Goal: Information Seeking & Learning: Learn about a topic

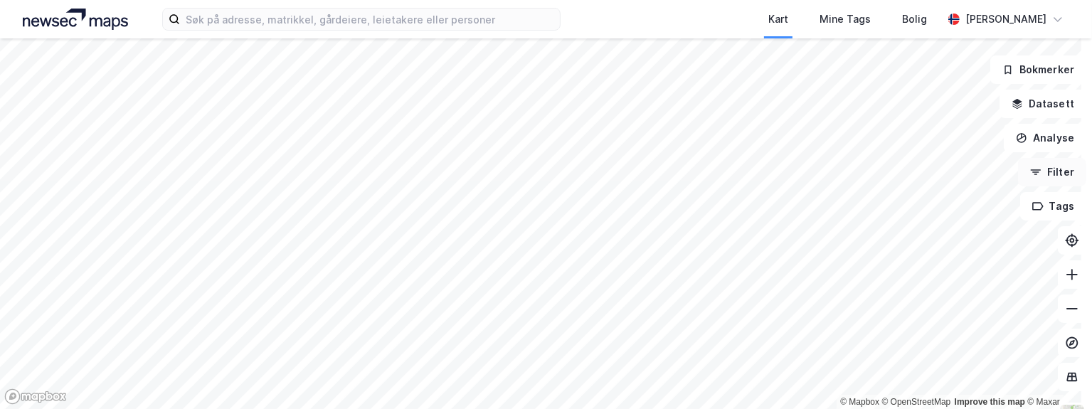
click at [1054, 174] on button "Filter" at bounding box center [1052, 172] width 68 height 28
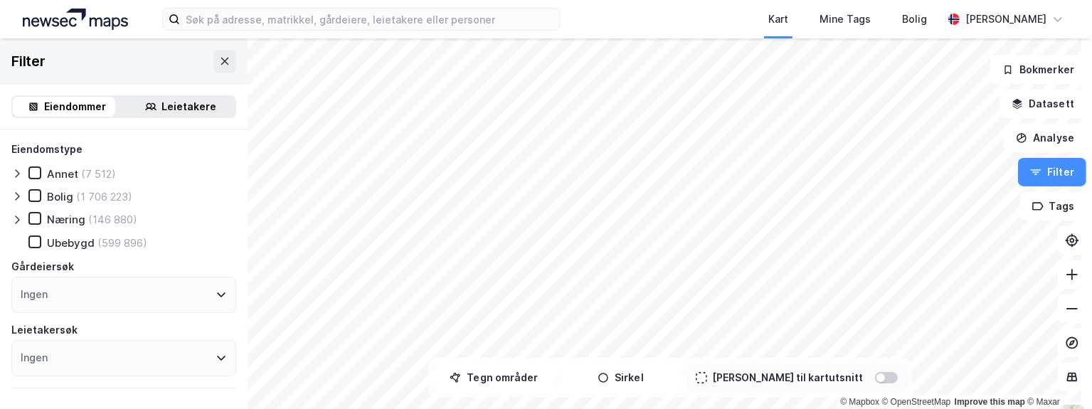
click at [66, 221] on div "Næring" at bounding box center [66, 220] width 38 height 14
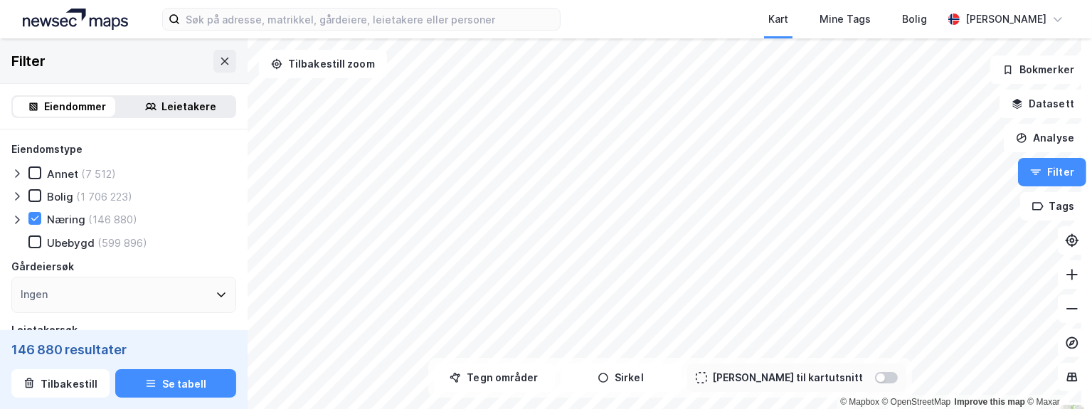
click at [14, 220] on icon at bounding box center [16, 219] width 11 height 11
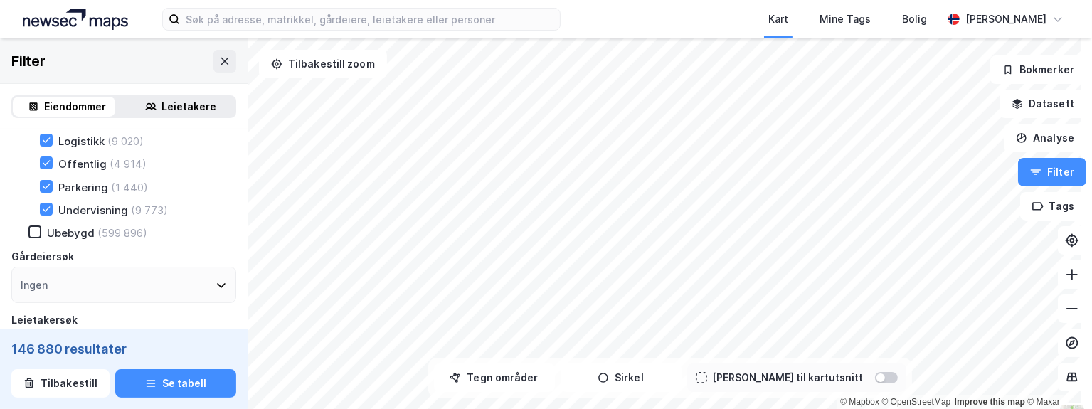
scroll to position [427, 0]
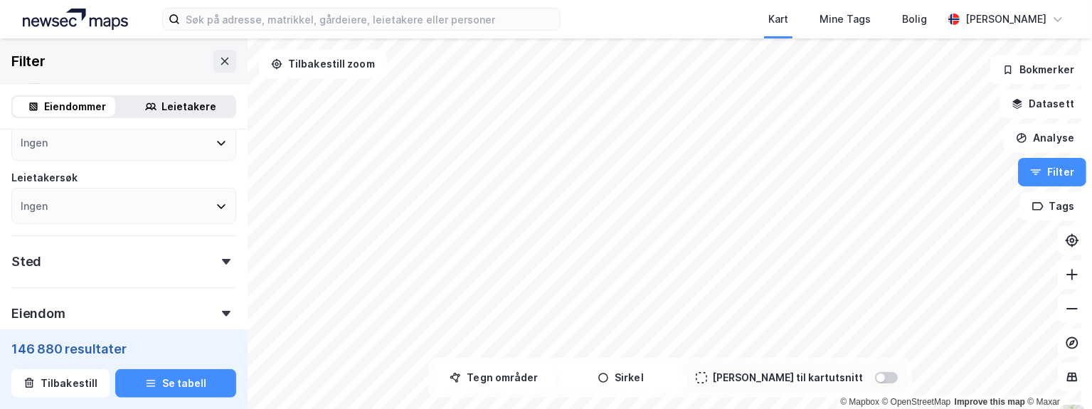
click at [158, 264] on div "Sted" at bounding box center [123, 255] width 225 height 41
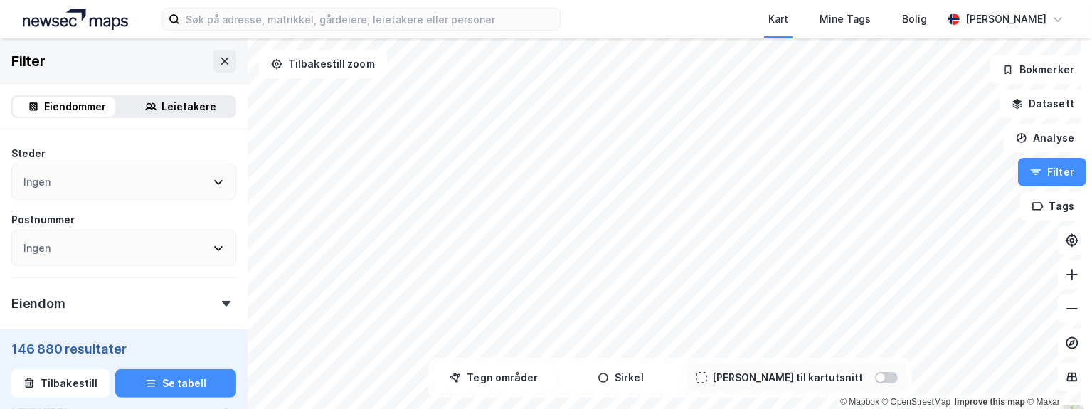
click at [100, 180] on div "Ingen" at bounding box center [123, 182] width 225 height 36
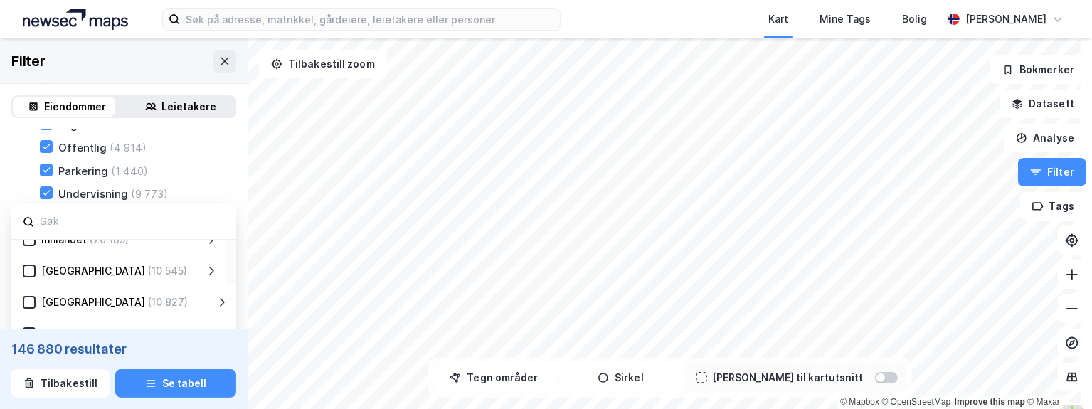
scroll to position [213, 0]
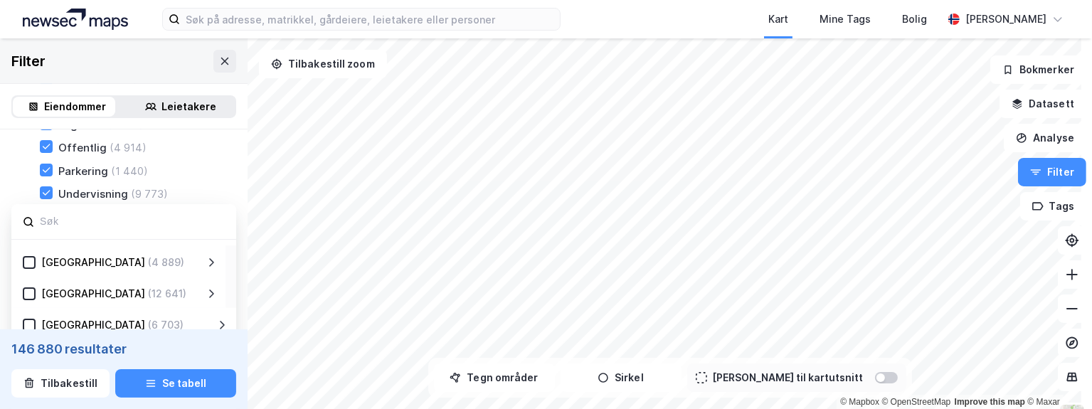
click at [76, 298] on div "[GEOGRAPHIC_DATA]" at bounding box center [93, 293] width 104 height 17
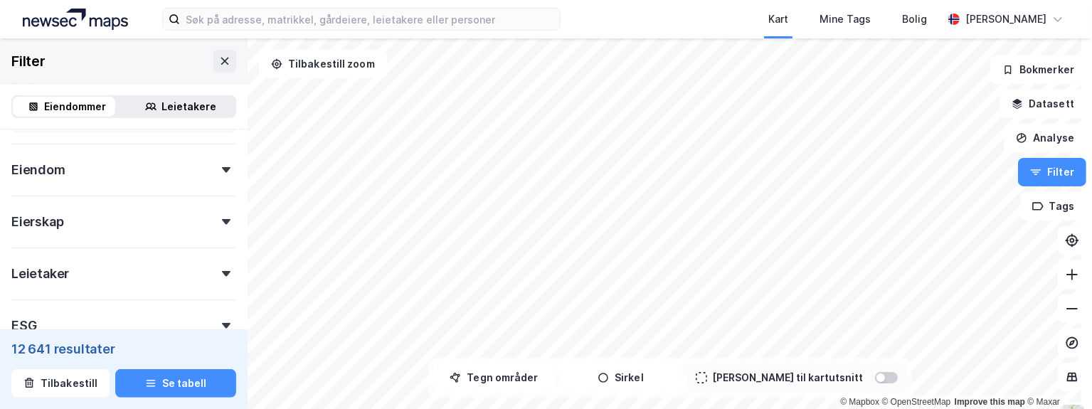
scroll to position [728, 0]
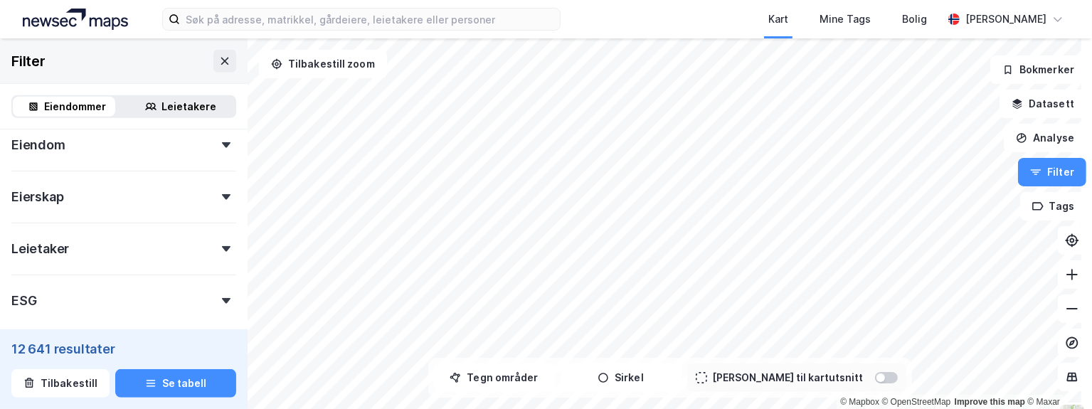
click at [191, 302] on div "ESG" at bounding box center [123, 295] width 225 height 41
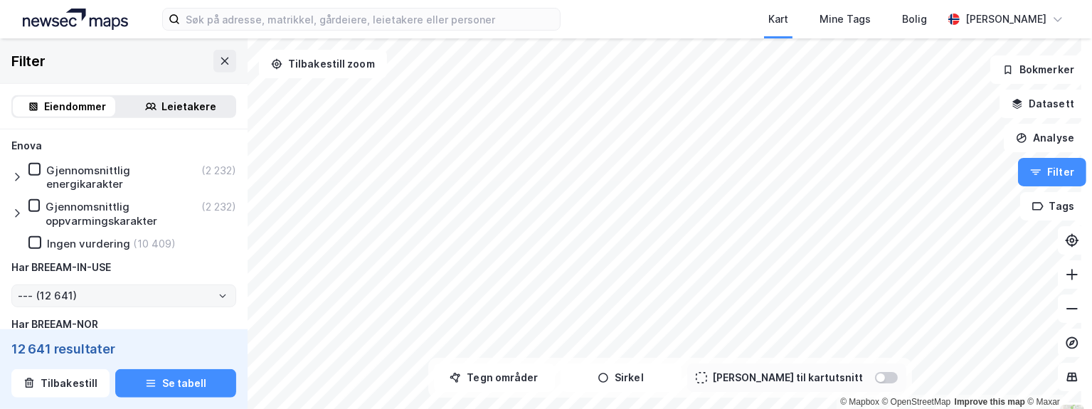
scroll to position [941, 0]
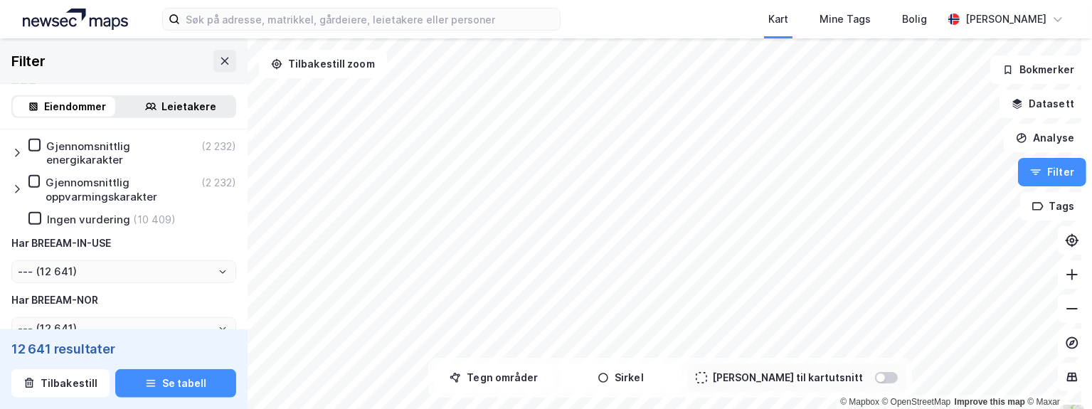
click at [98, 218] on div "Ingen vurdering" at bounding box center [88, 220] width 83 height 14
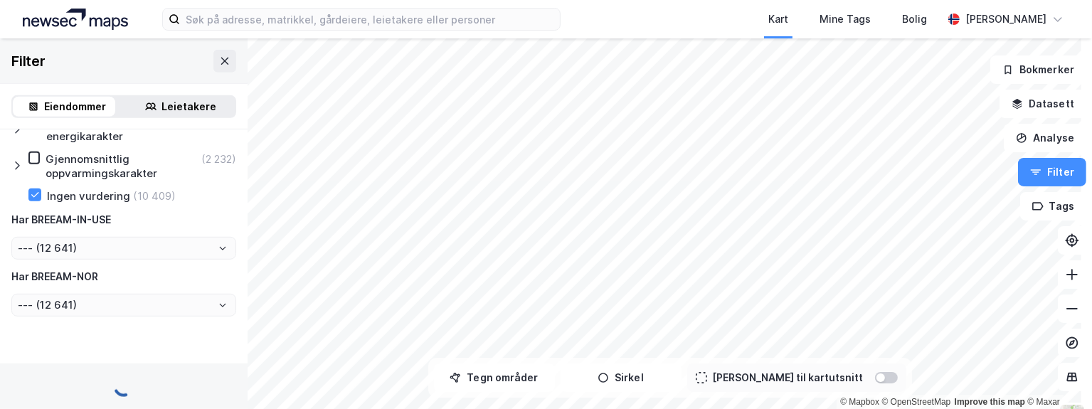
type input "--- (10 409)"
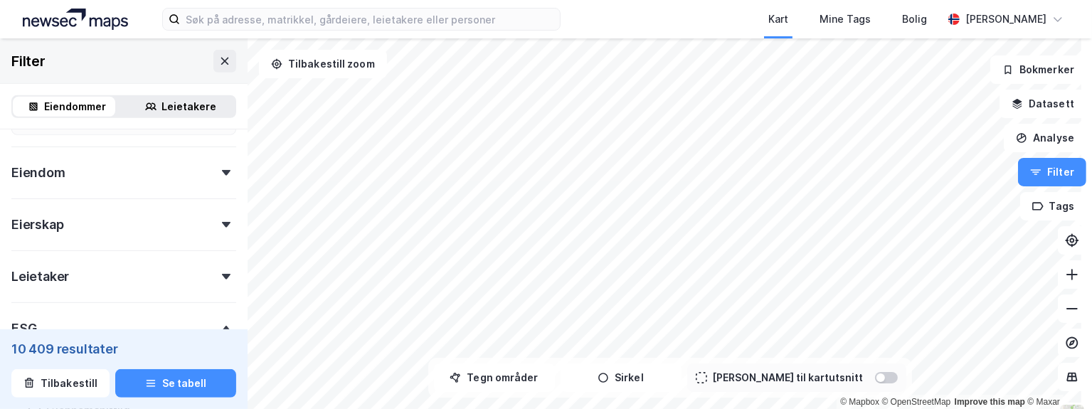
scroll to position [575, 0]
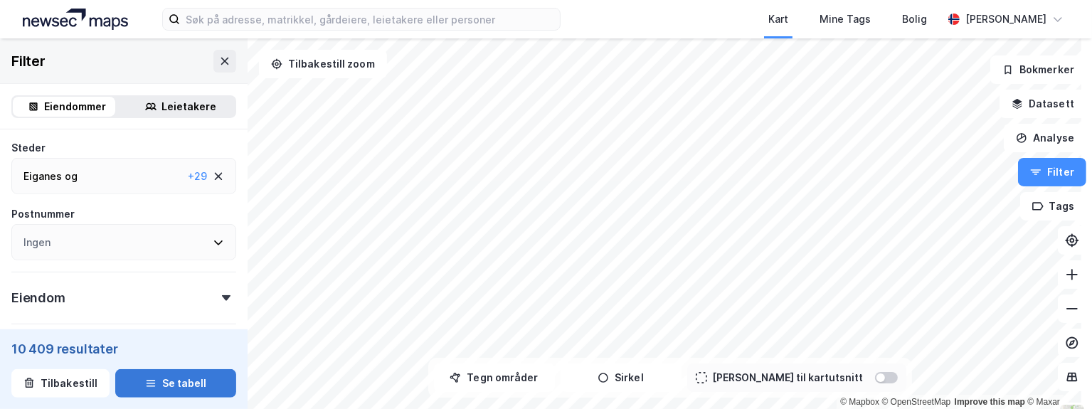
click at [188, 386] on button "Se tabell" at bounding box center [175, 383] width 121 height 28
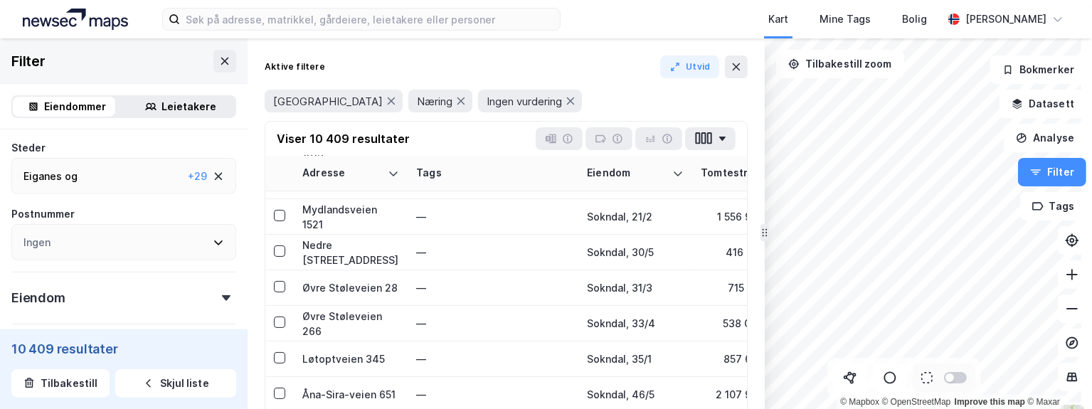
scroll to position [213, 0]
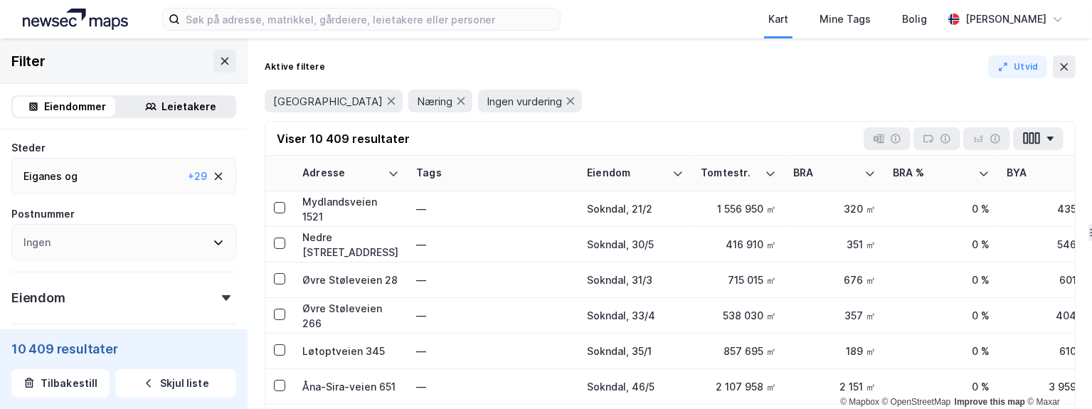
drag, startPoint x: 763, startPoint y: 260, endPoint x: 1091, endPoint y: 267, distance: 328.0
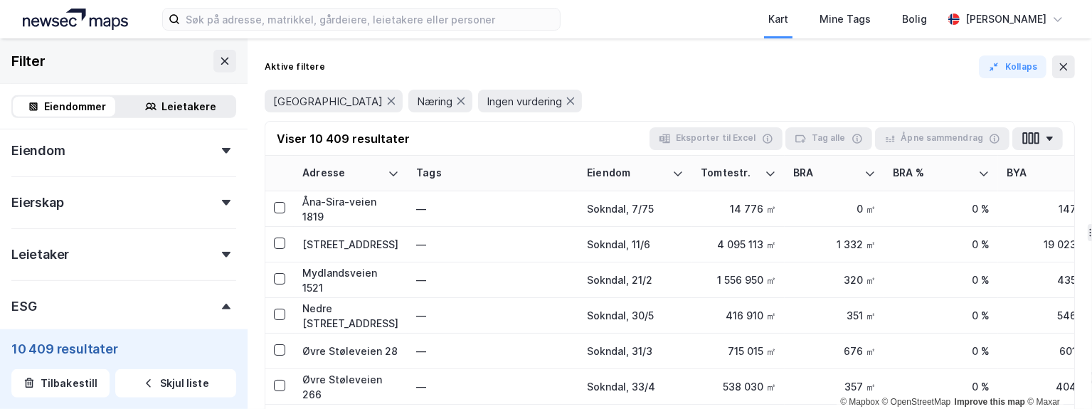
scroll to position [666, 0]
click at [220, 204] on div "Eiendom" at bounding box center [123, 200] width 225 height 41
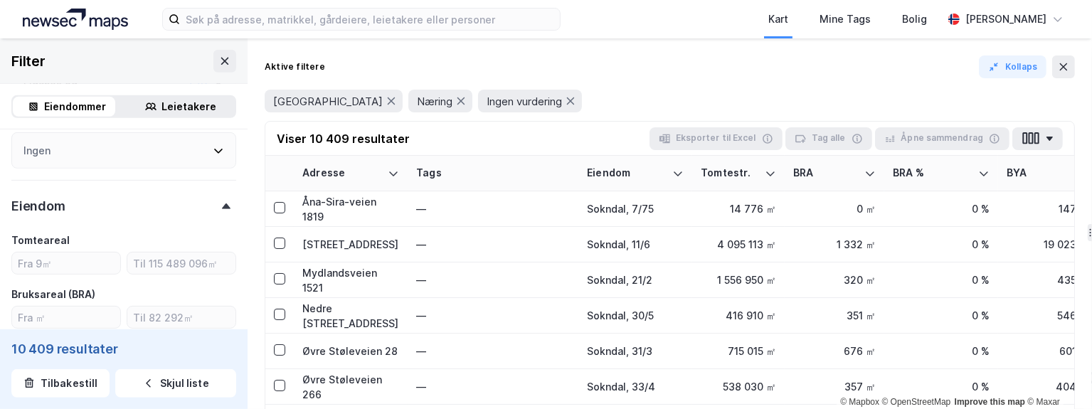
type input "Inkluder (10 409)"
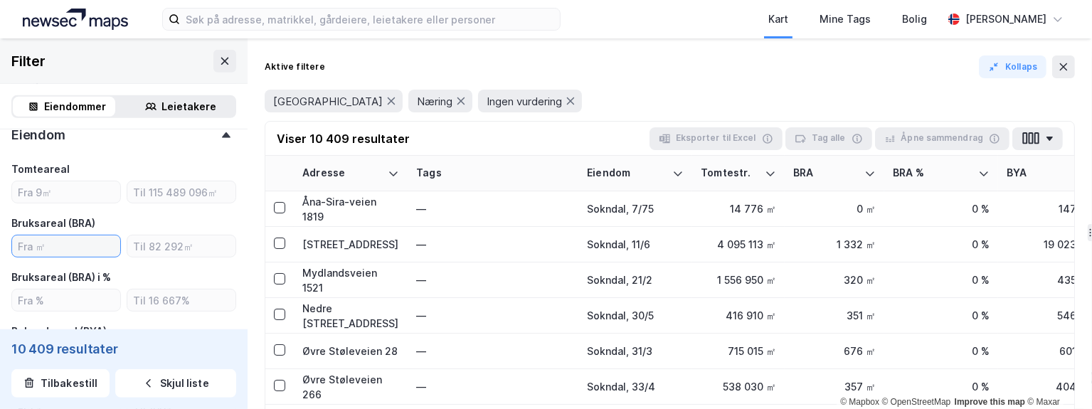
click at [63, 248] on input "number" at bounding box center [66, 245] width 108 height 21
type input "1000"
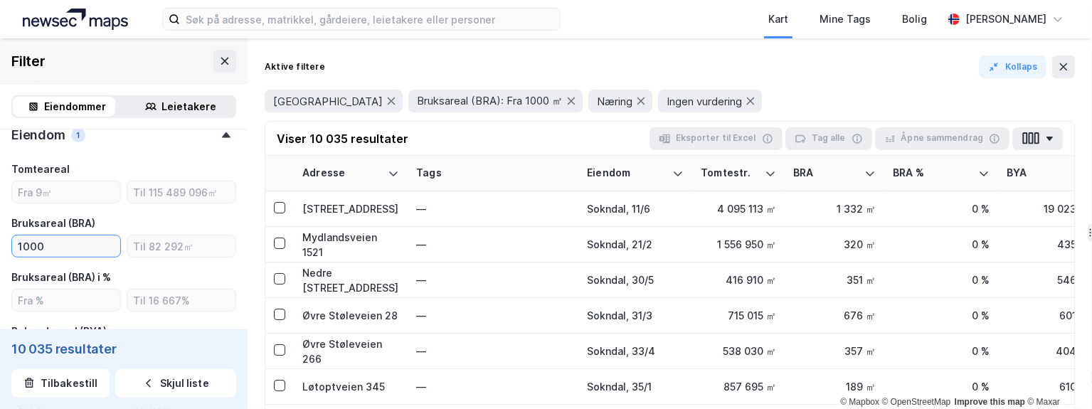
type input "--- (10 035)"
type input "Inkluder (10 035)"
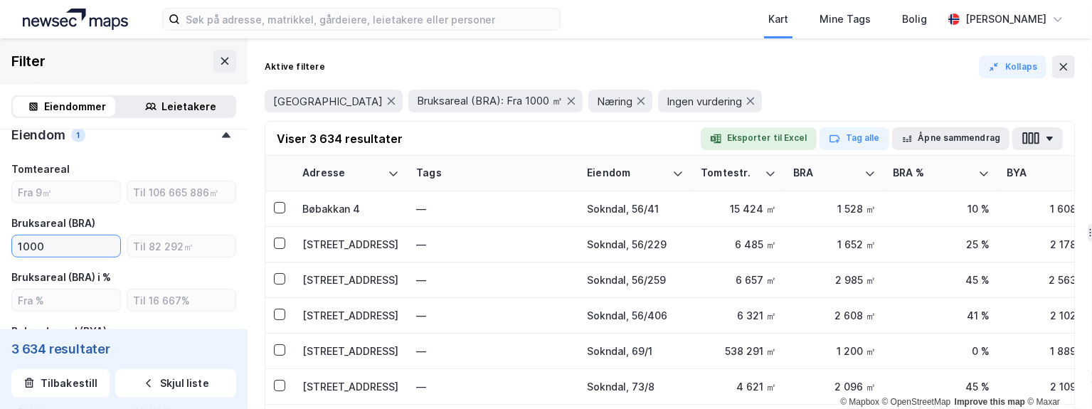
type input "--- (3 634)"
type input "Inkluder (3 634)"
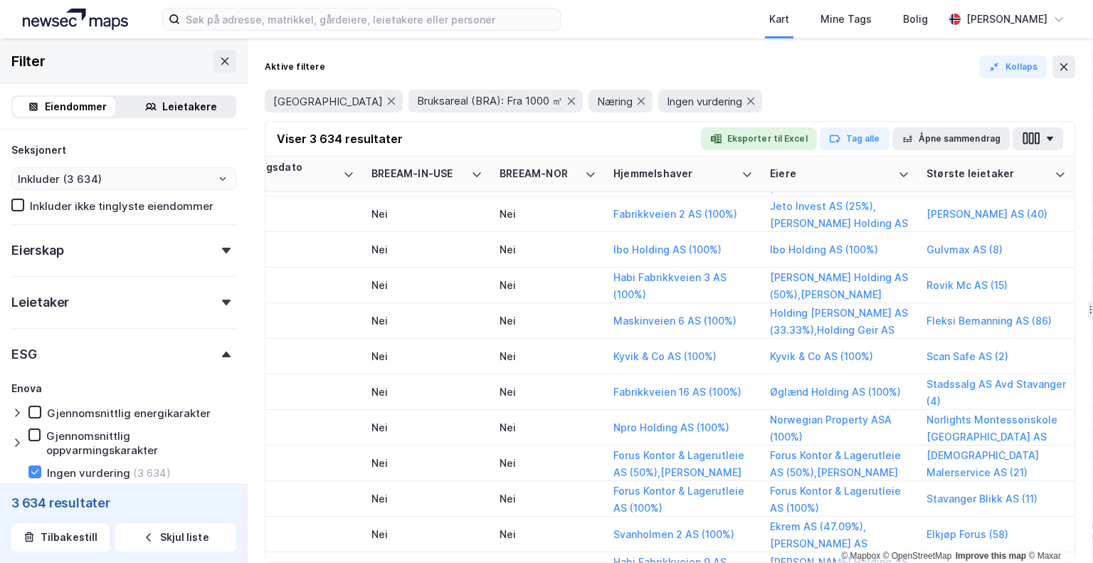
scroll to position [1014, 0]
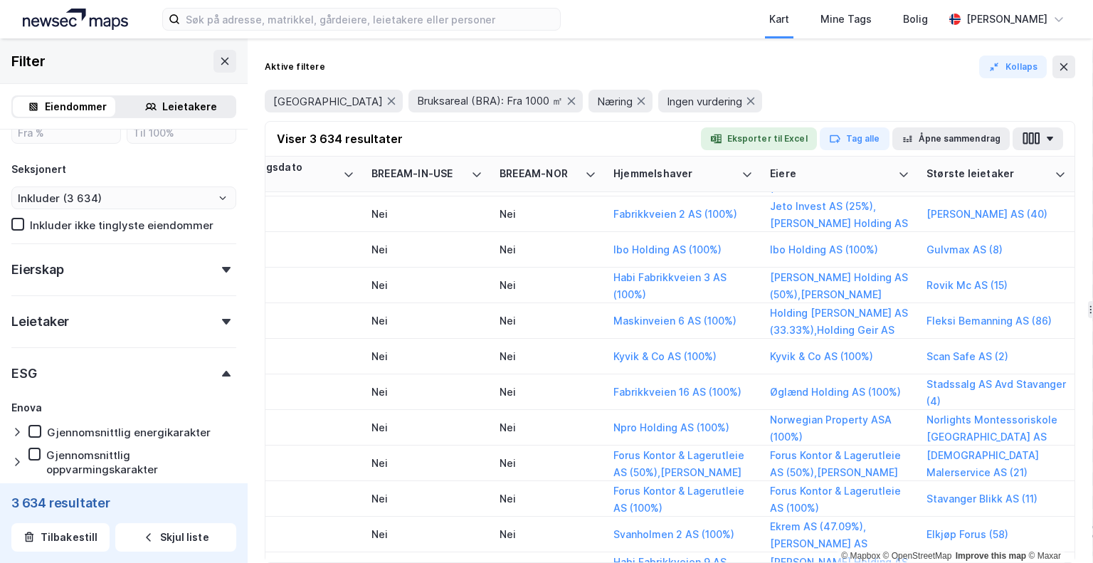
type input "1000"
click at [190, 330] on div "Leietaker" at bounding box center [123, 315] width 225 height 41
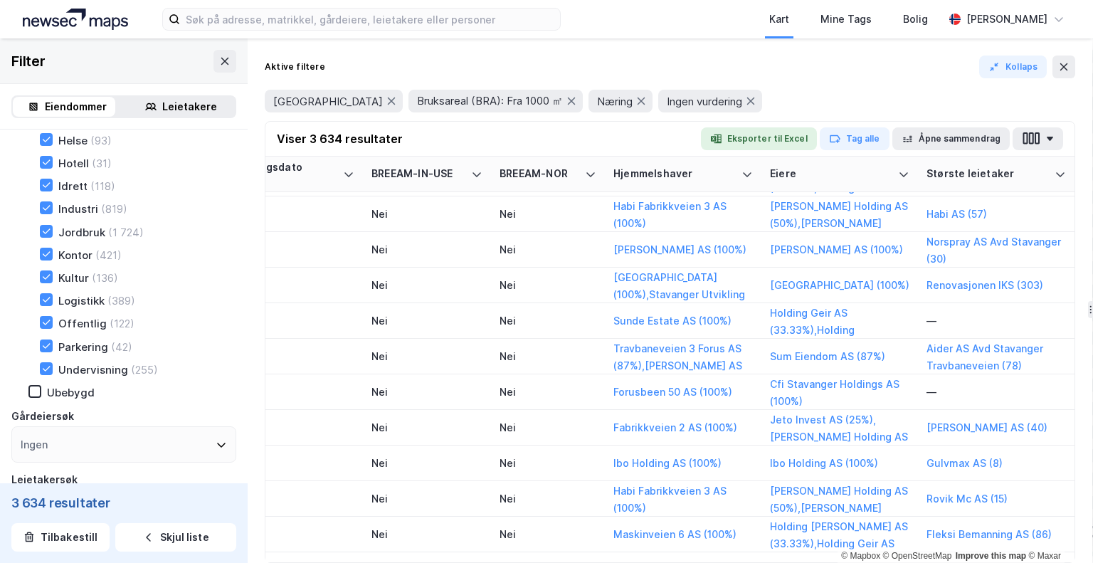
scroll to position [142, 0]
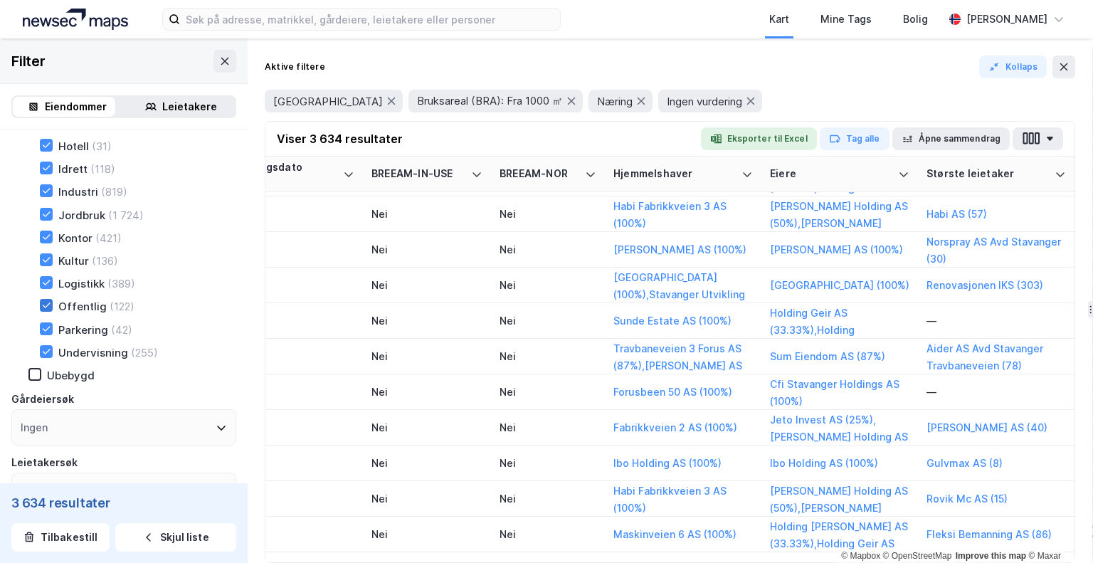
click at [49, 308] on icon at bounding box center [46, 305] width 10 height 10
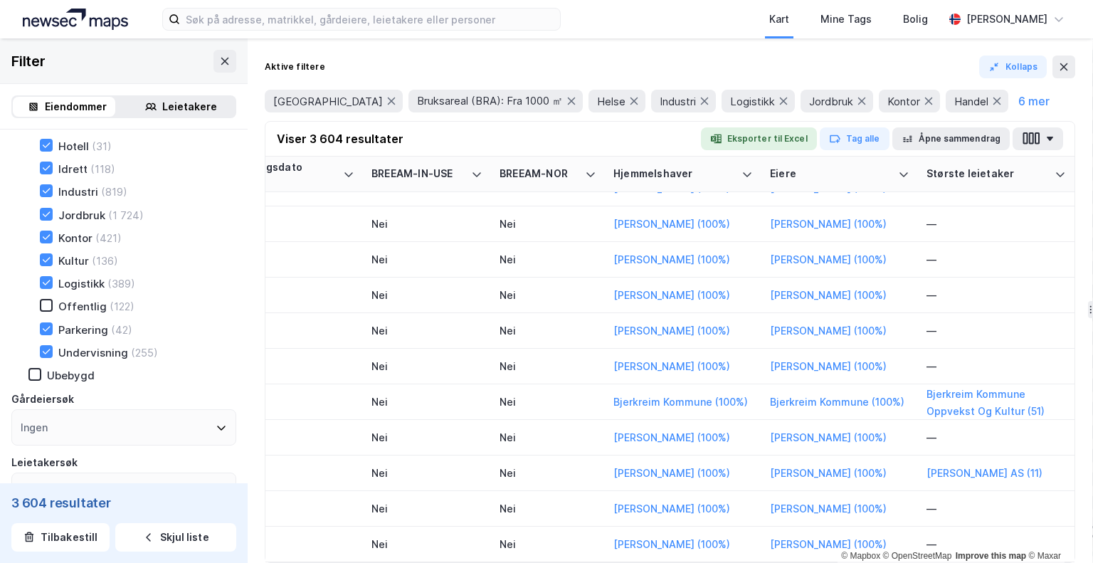
type input "--- (3 604)"
type input "Inkluder (3 604)"
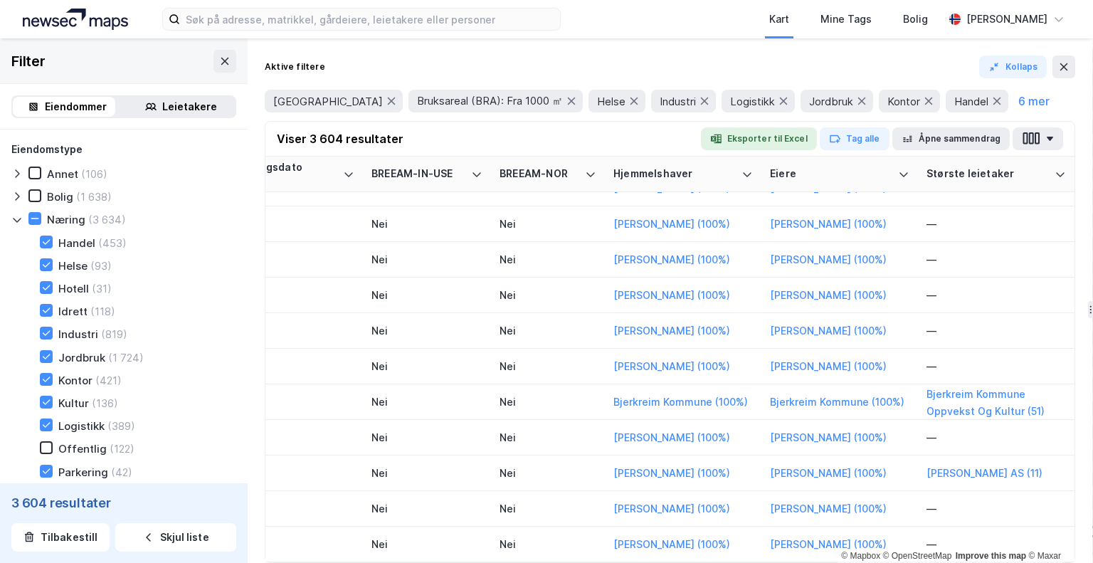
scroll to position [708, 2239]
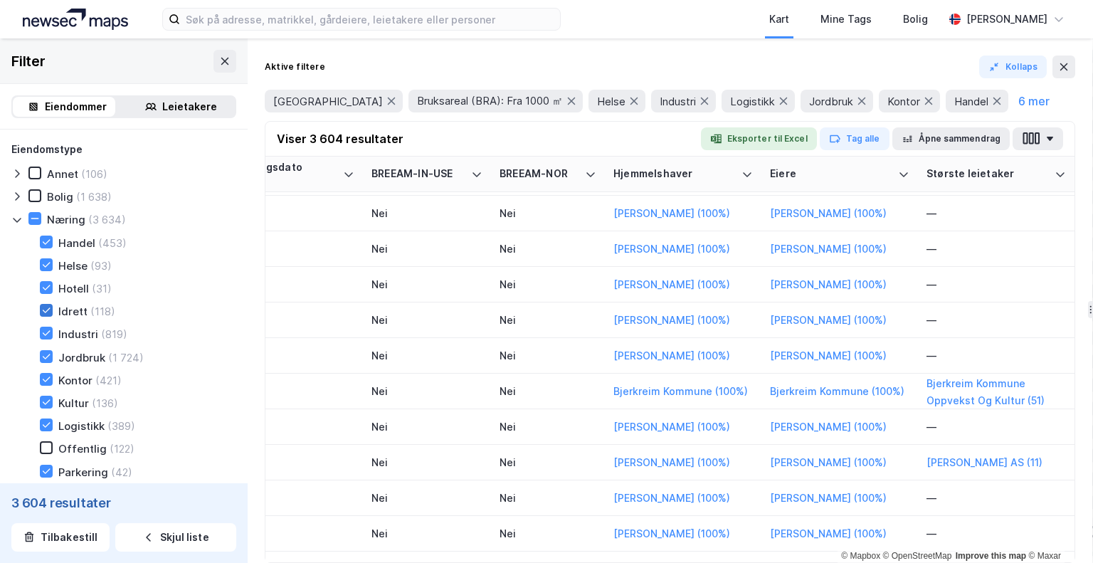
click at [47, 307] on icon at bounding box center [46, 310] width 10 height 10
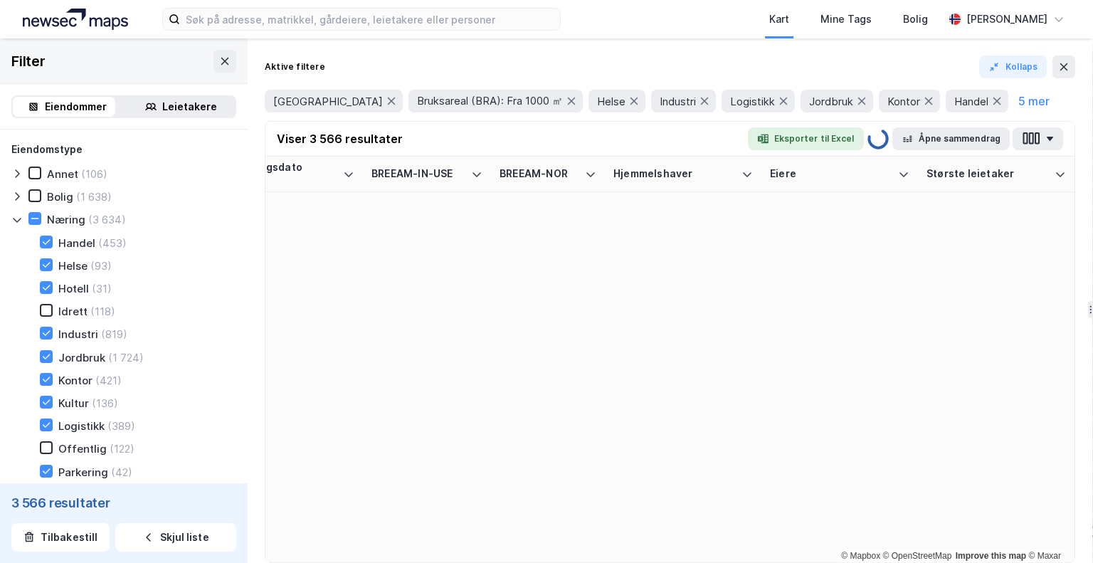
type input "--- (3 566)"
type input "Inkluder (3 566)"
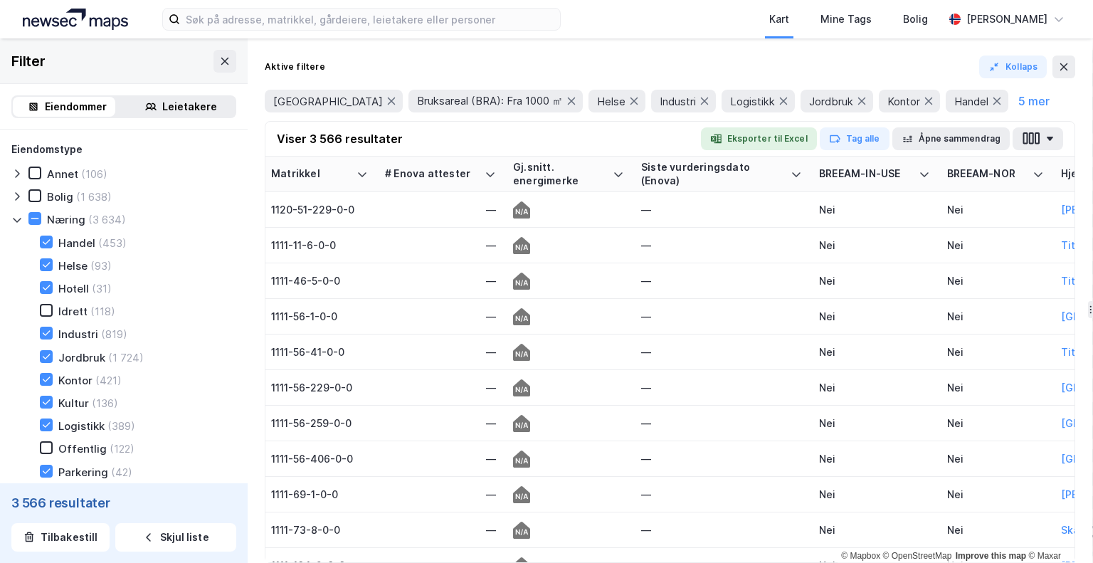
scroll to position [0, 2239]
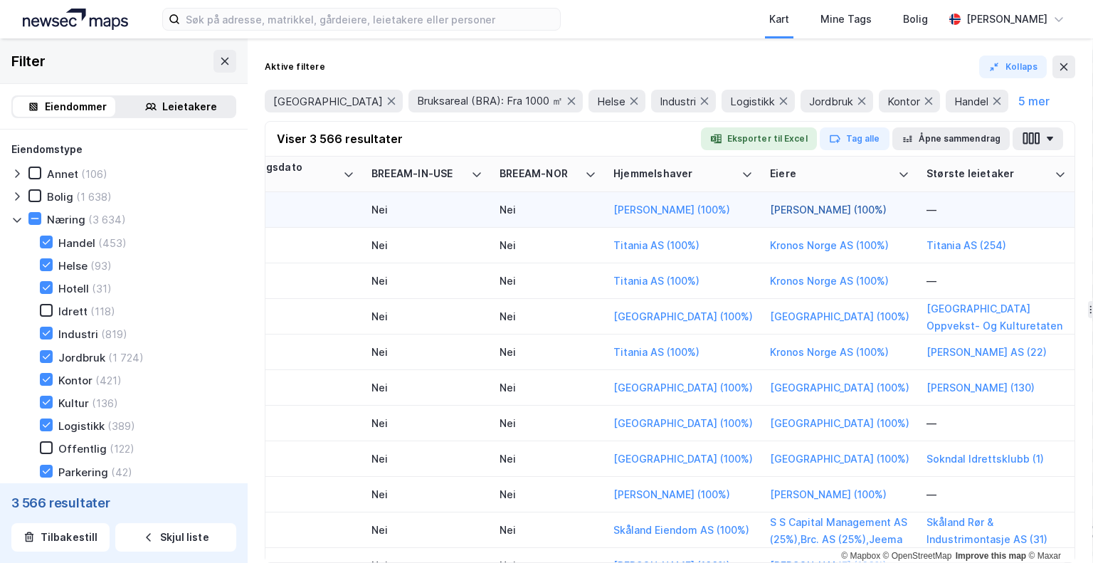
click at [0, 0] on button "[PERSON_NAME] (100%)" at bounding box center [0, 0] width 0 height 0
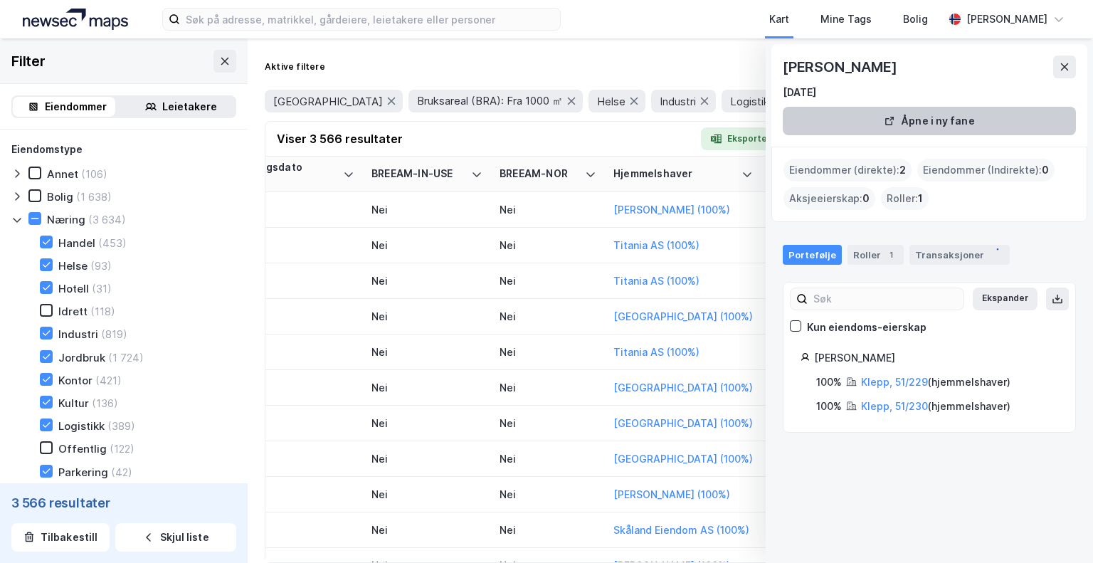
click at [888, 112] on button "Åpne i ny fane" at bounding box center [928, 121] width 293 height 28
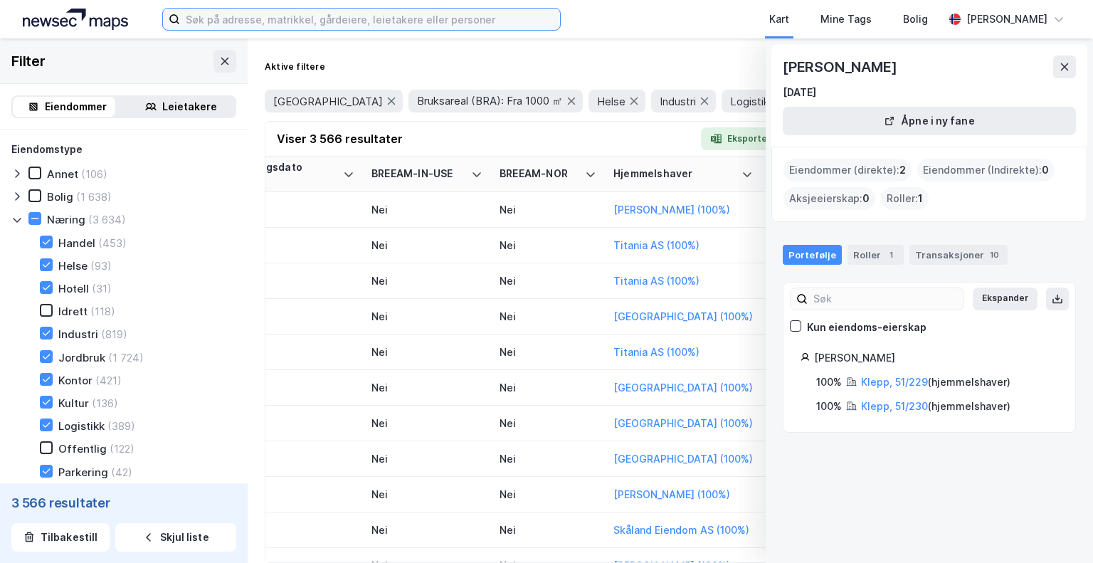
click at [459, 15] on input at bounding box center [370, 19] width 380 height 21
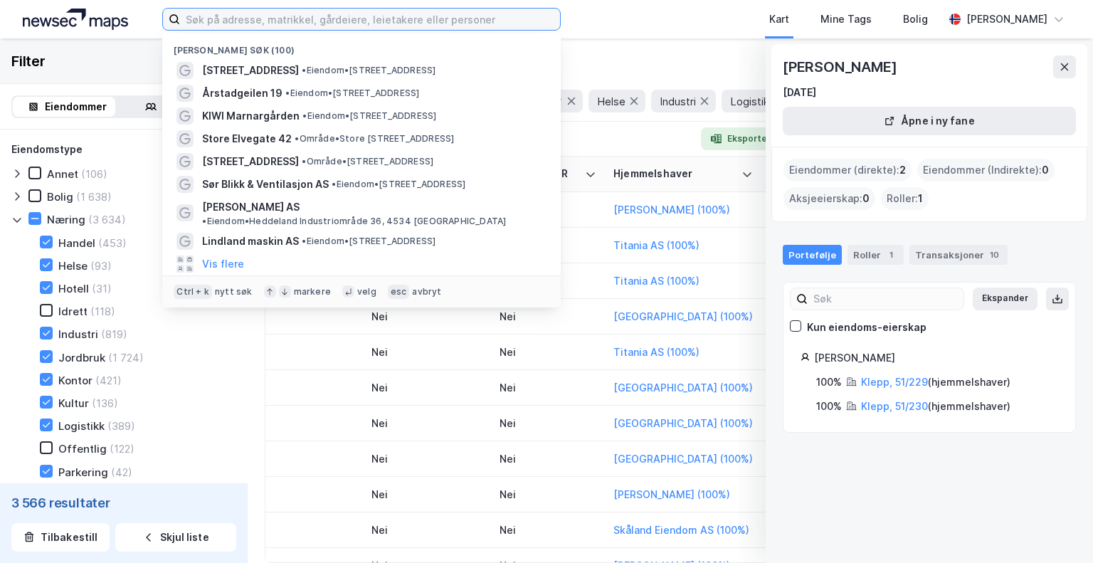
paste input "[STREET_ADDRESS]"
type input "[STREET_ADDRESS]"
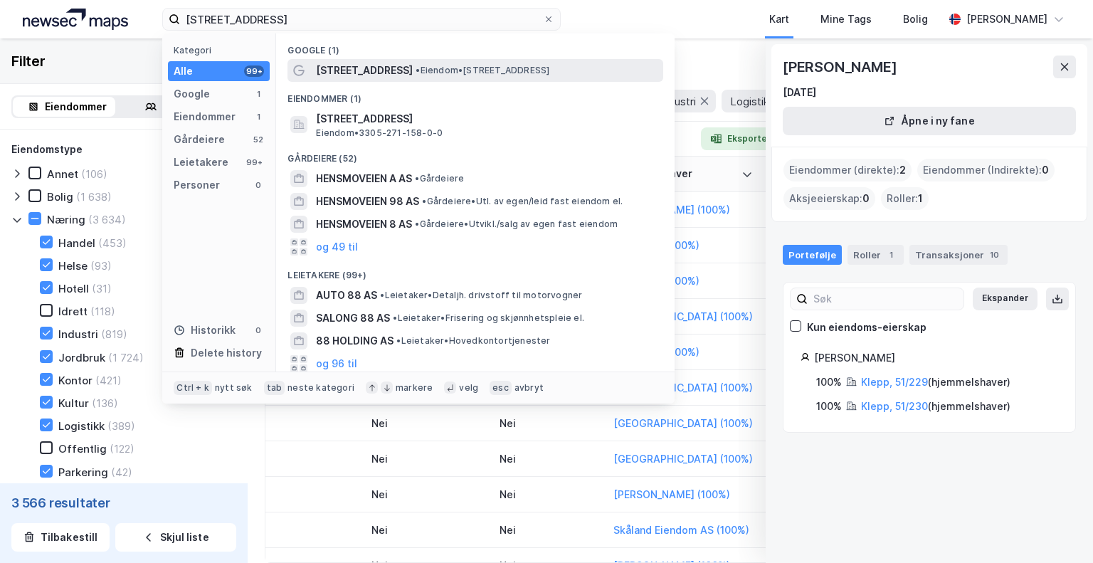
click at [415, 71] on span "• Eiendom • [STREET_ADDRESS]" at bounding box center [482, 70] width 134 height 11
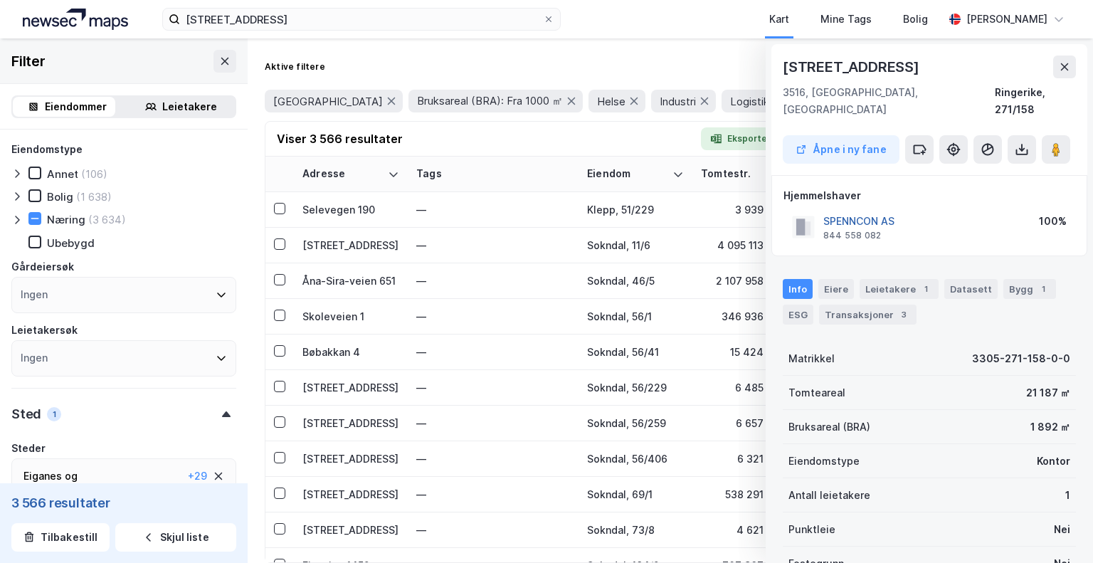
click at [0, 0] on button "SPENNCON AS" at bounding box center [0, 0] width 0 height 0
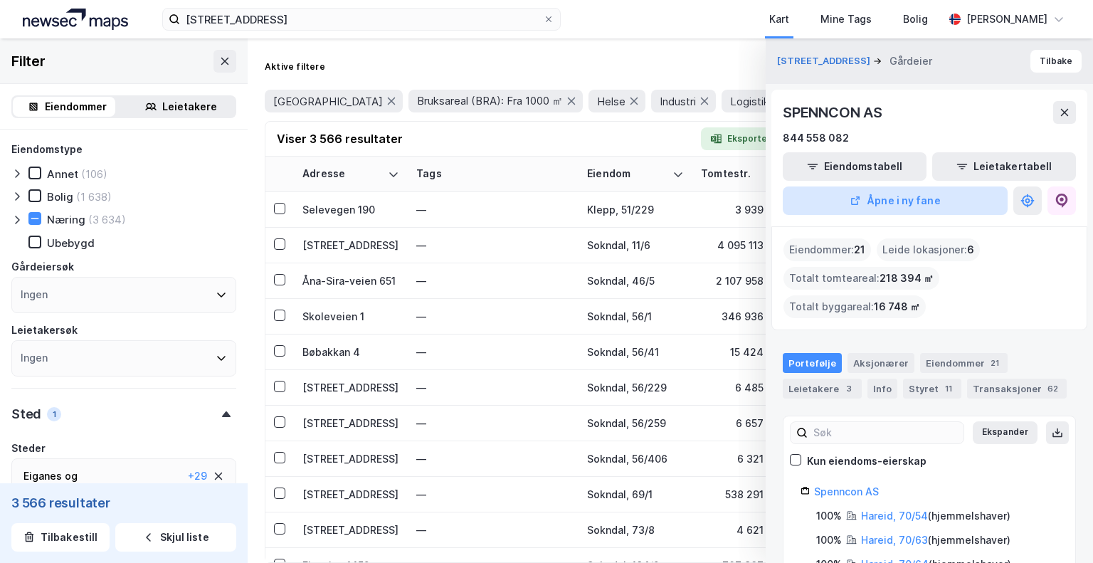
click at [893, 193] on button "Åpne i ny fane" at bounding box center [894, 200] width 225 height 28
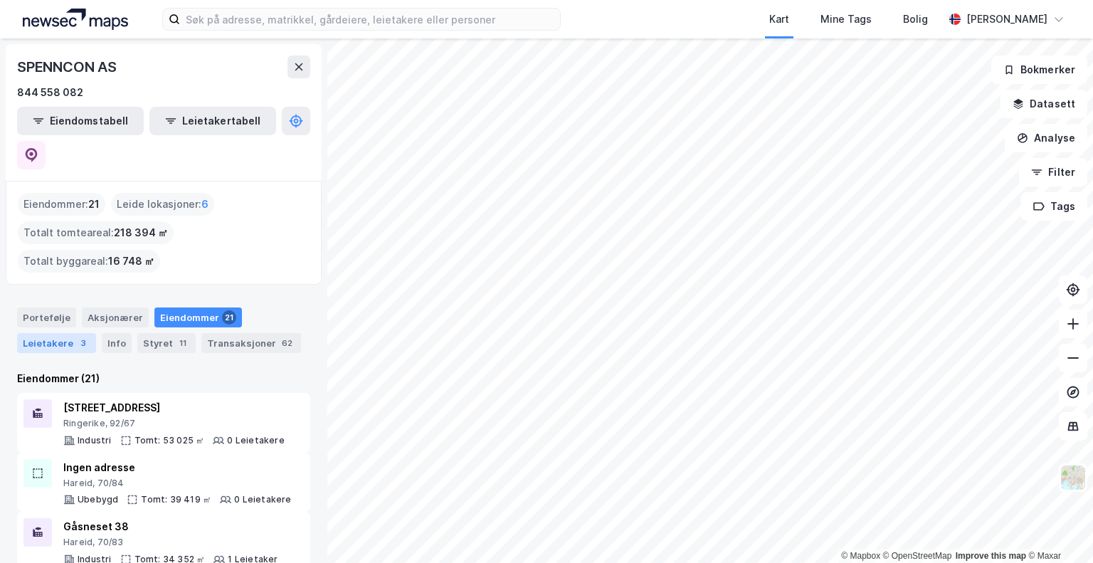
click at [60, 333] on div "Leietakere 3" at bounding box center [56, 343] width 79 height 20
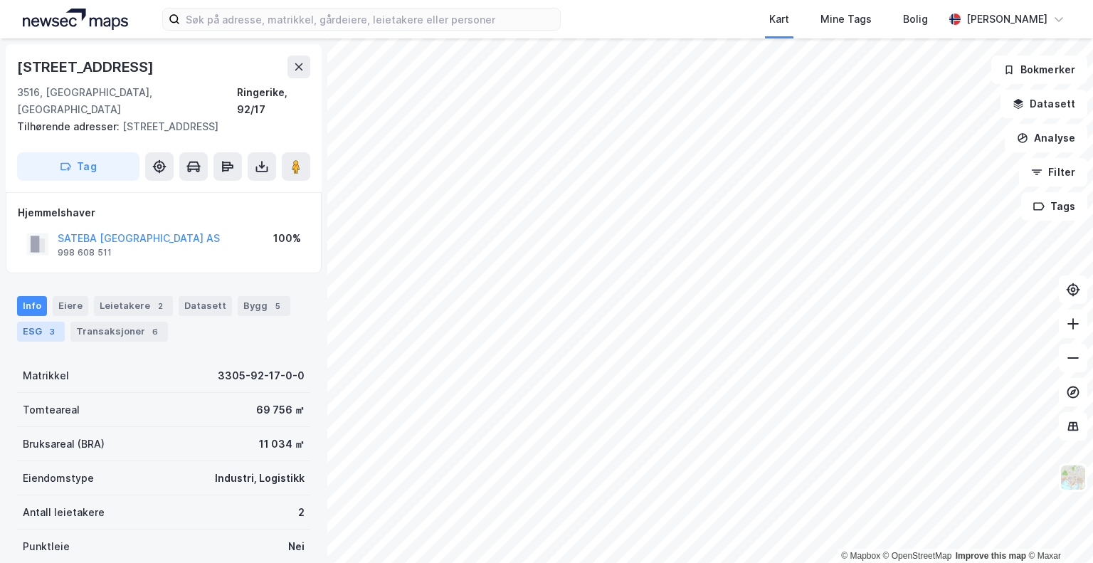
click at [37, 323] on div "ESG 3" at bounding box center [41, 332] width 48 height 20
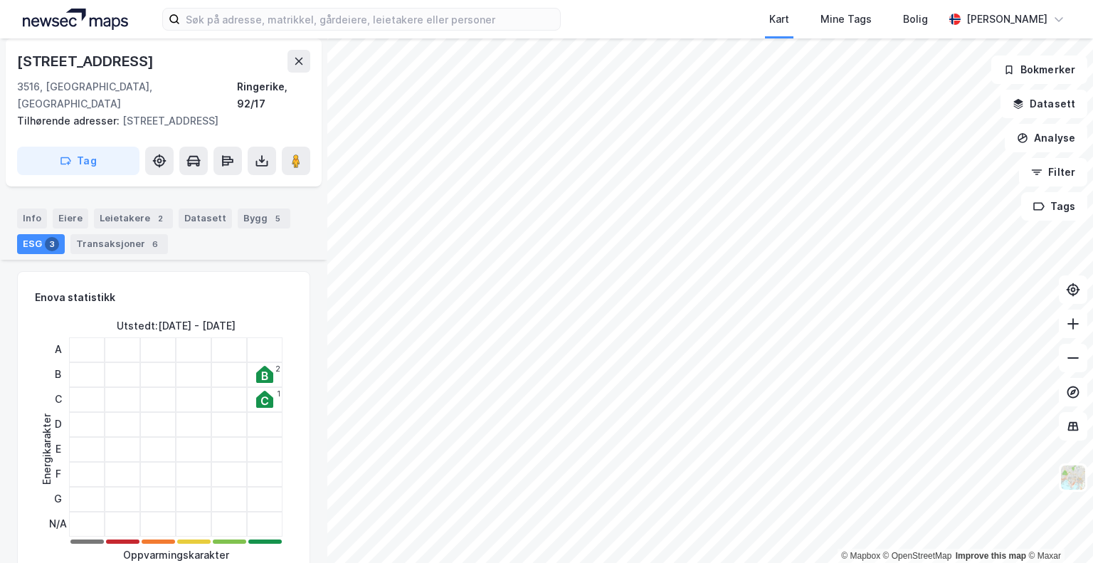
scroll to position [142, 0]
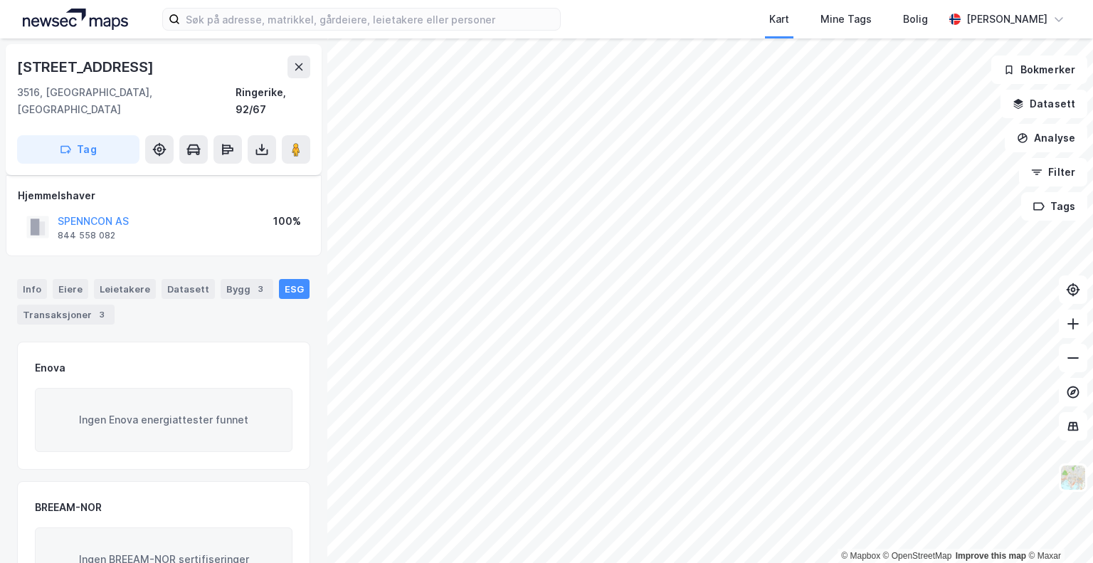
scroll to position [142, 0]
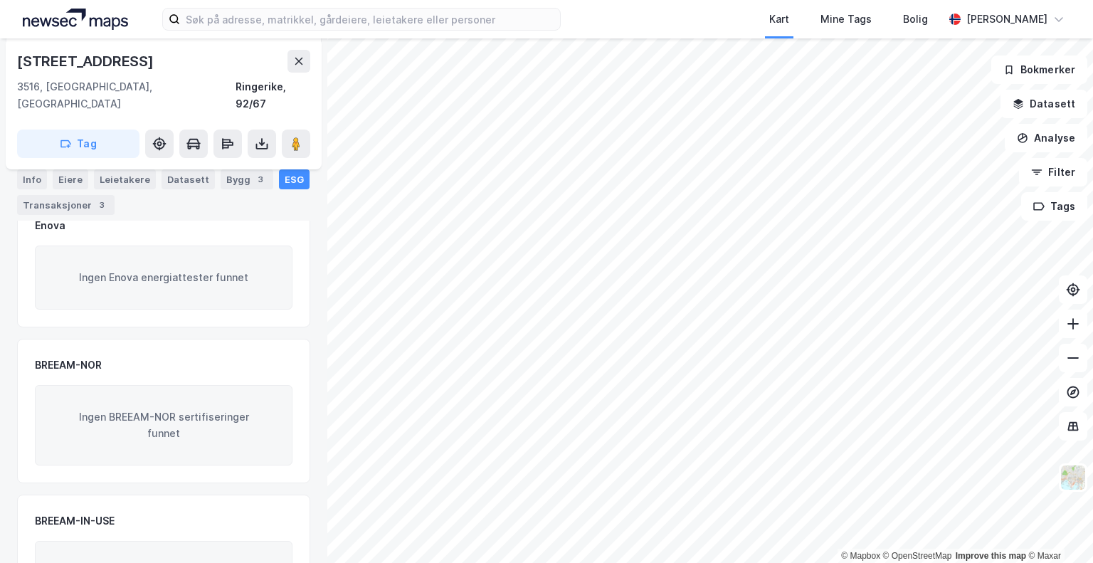
click at [265, 176] on div "Info [PERSON_NAME] Datasett Bygg 3 ESG Transaksjoner 3" at bounding box center [163, 192] width 293 height 46
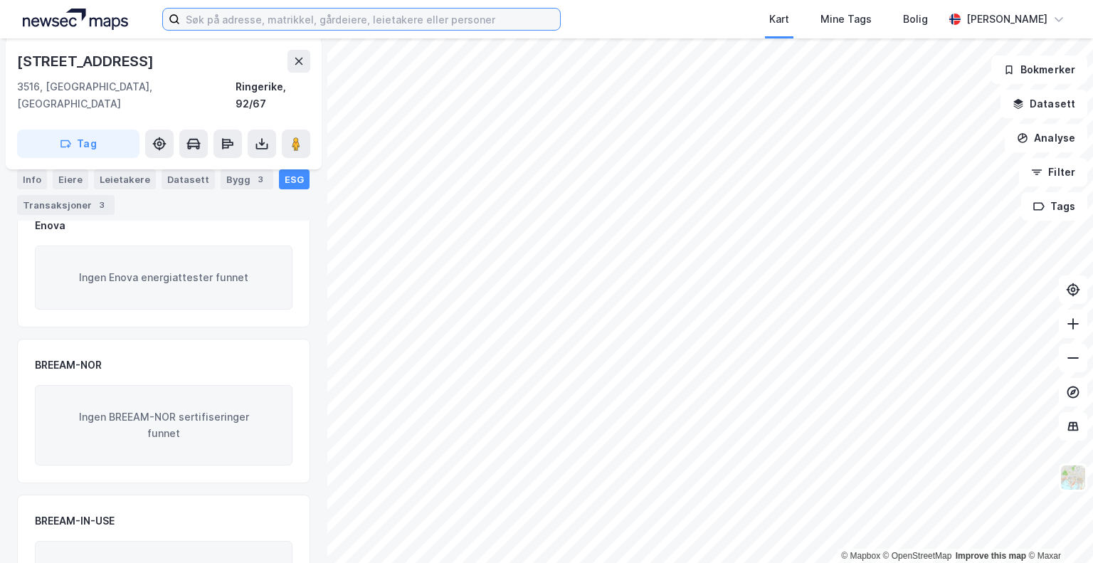
click at [253, 10] on input at bounding box center [370, 19] width 380 height 21
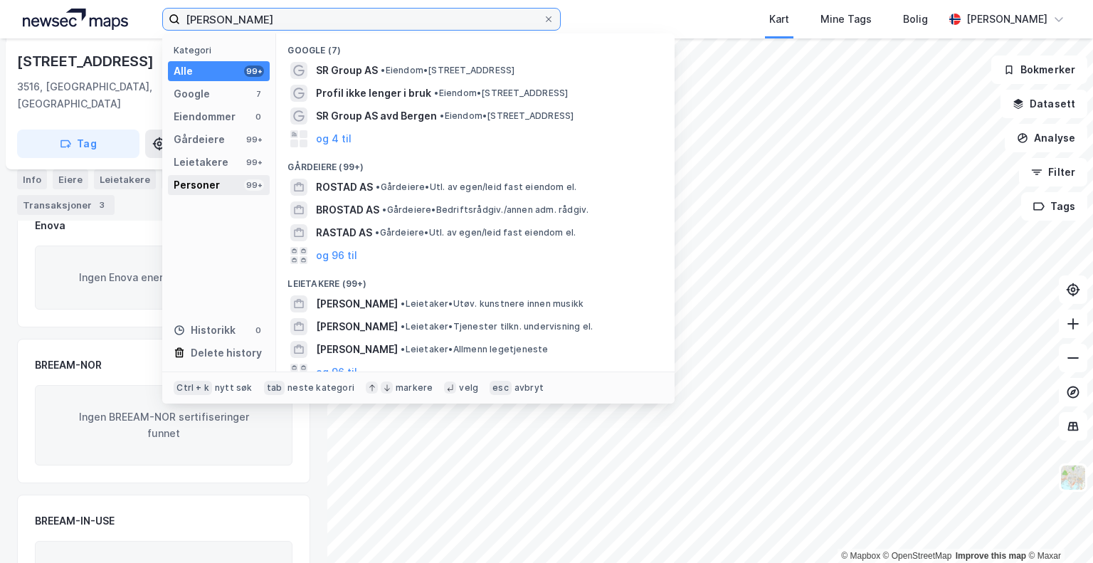
type input "bjørn christian røstad"
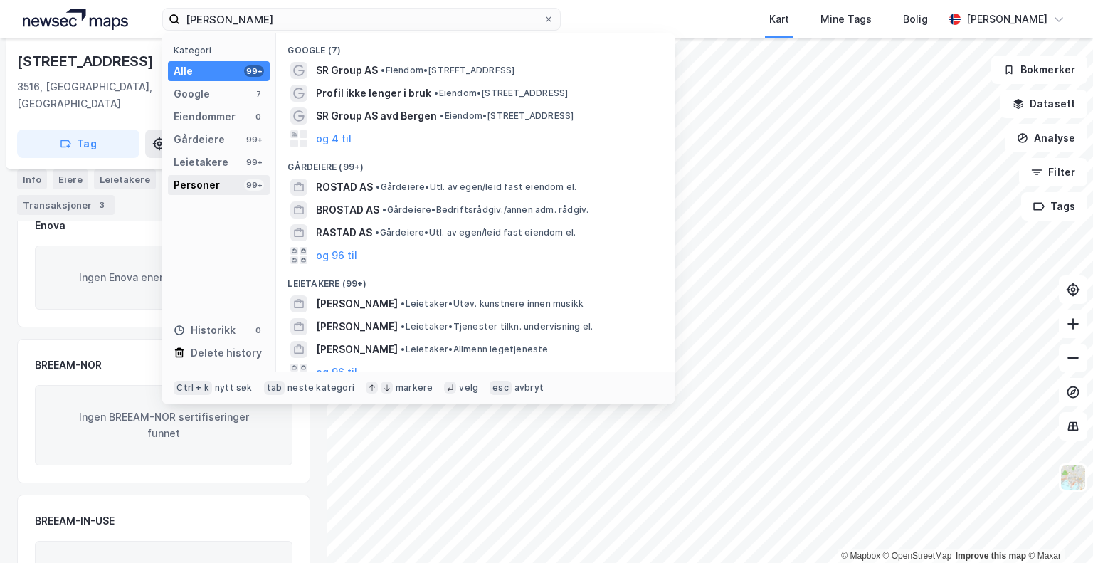
click at [209, 181] on div "Personer" at bounding box center [197, 184] width 46 height 17
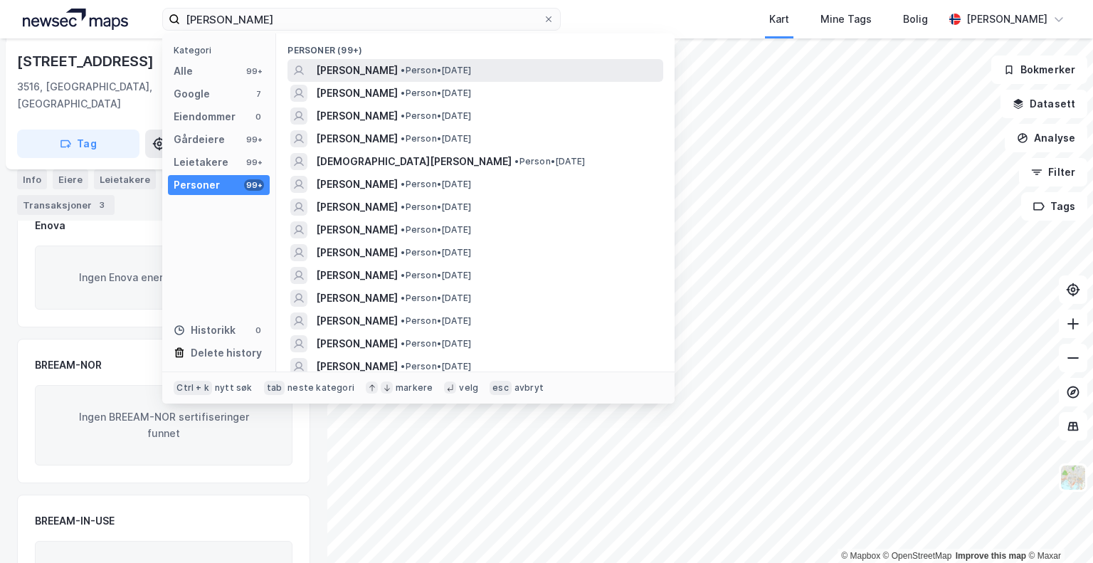
click at [398, 69] on span "BJØRN CHRISTIAN RØSTAD" at bounding box center [357, 70] width 82 height 17
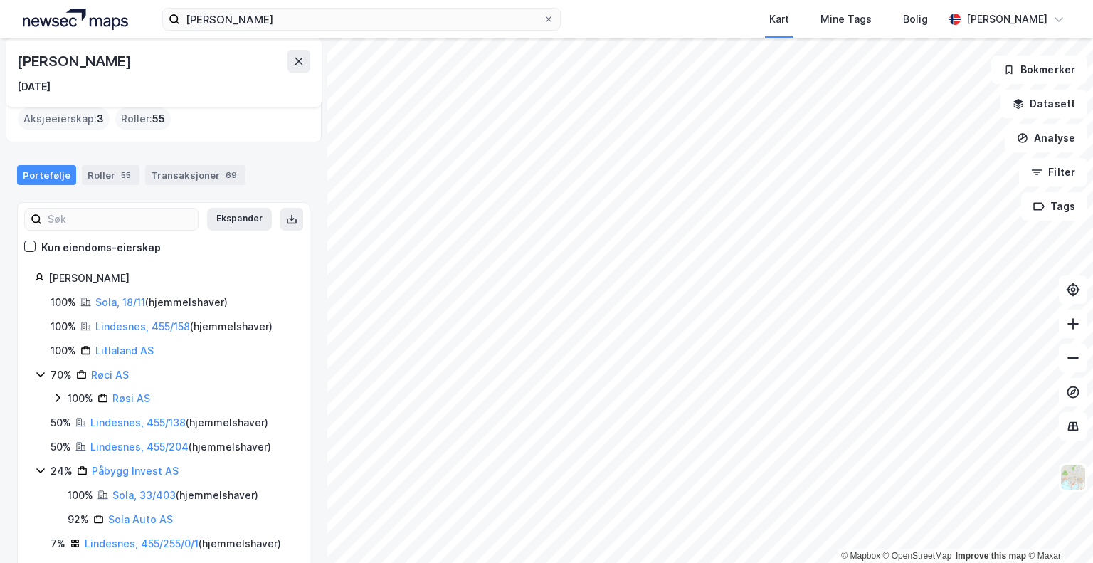
scroll to position [68, 0]
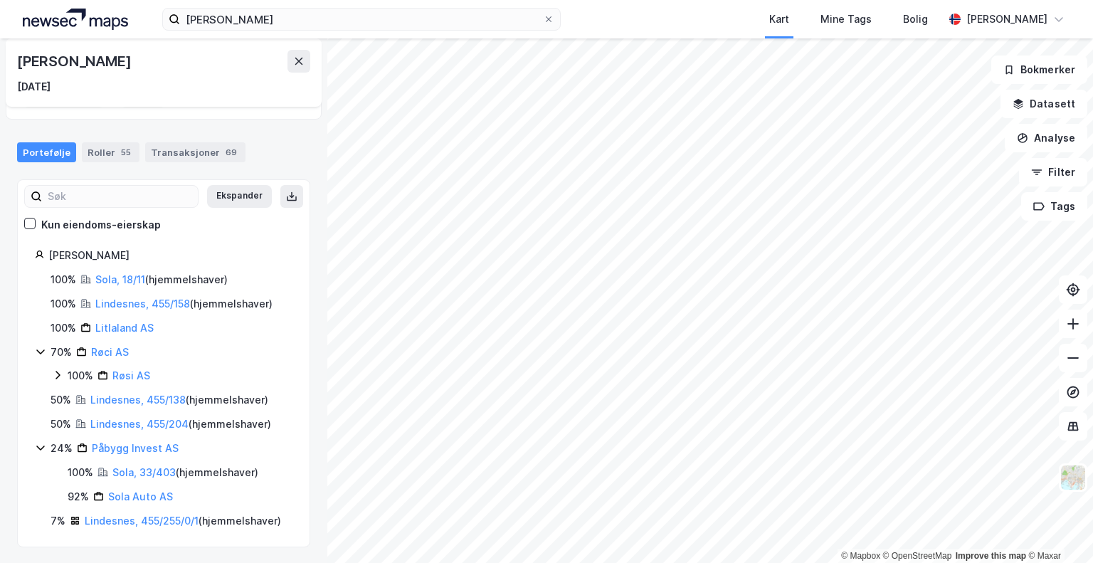
click at [110, 142] on div "Roller 55" at bounding box center [111, 152] width 58 height 20
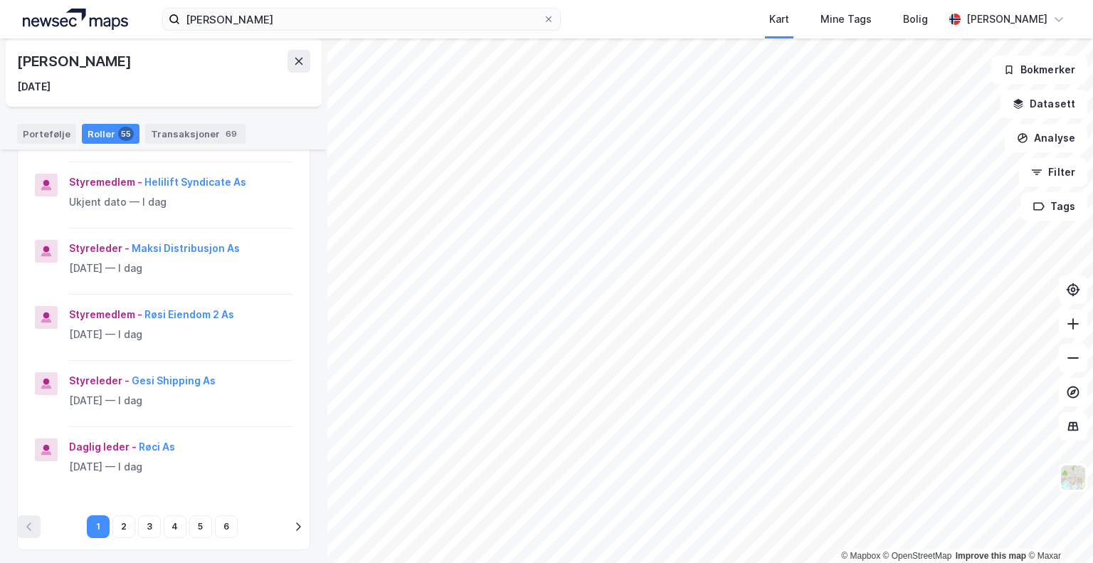
scroll to position [498, 0]
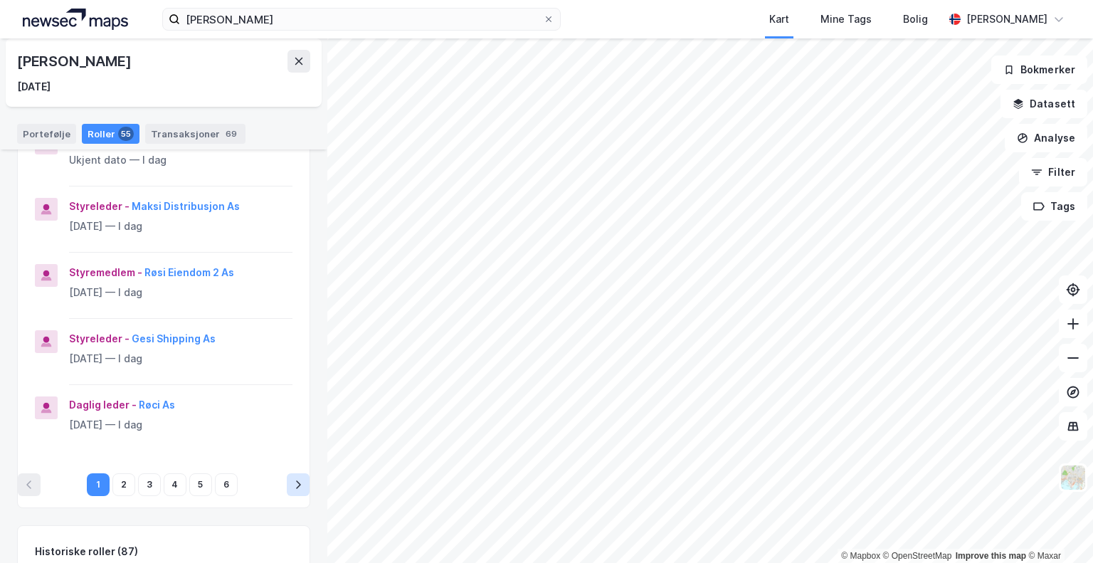
click at [292, 482] on icon "pagination navigation" at bounding box center [297, 484] width 11 height 11
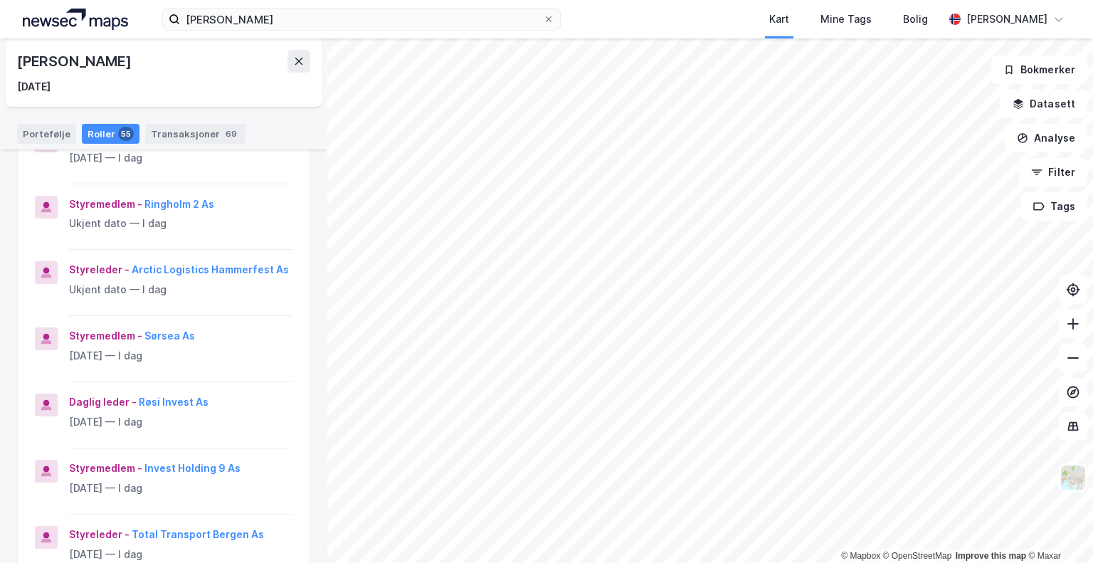
scroll to position [213, 0]
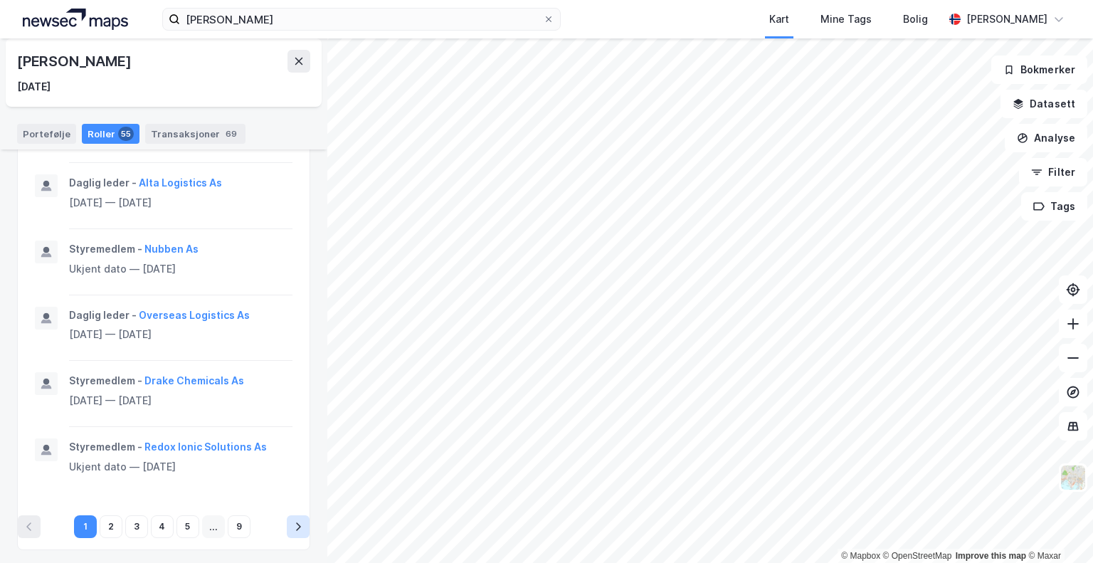
click at [292, 521] on icon "pagination navigation" at bounding box center [297, 526] width 11 height 11
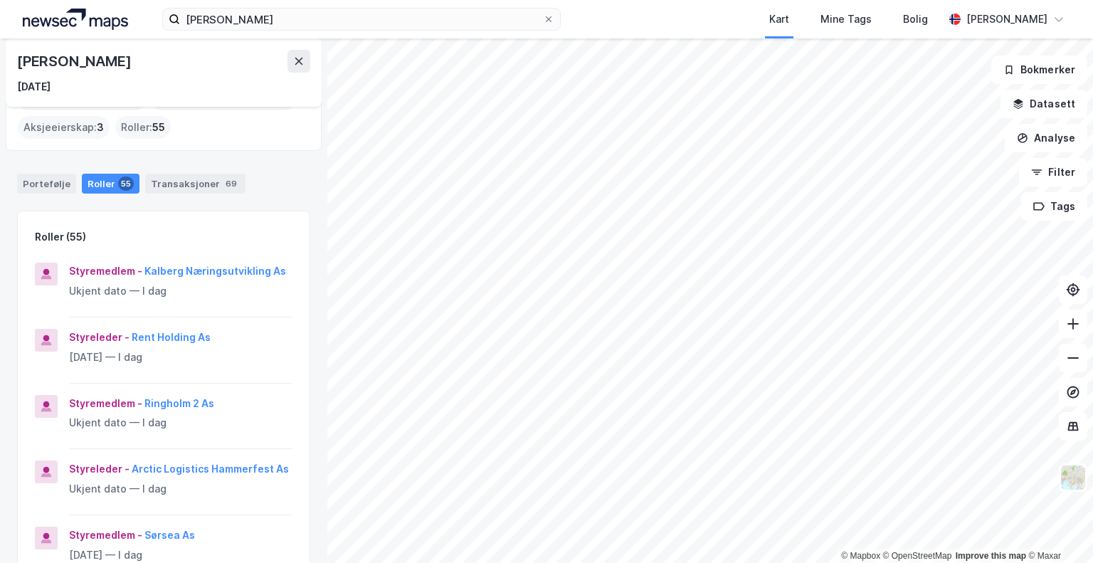
scroll to position [21, 0]
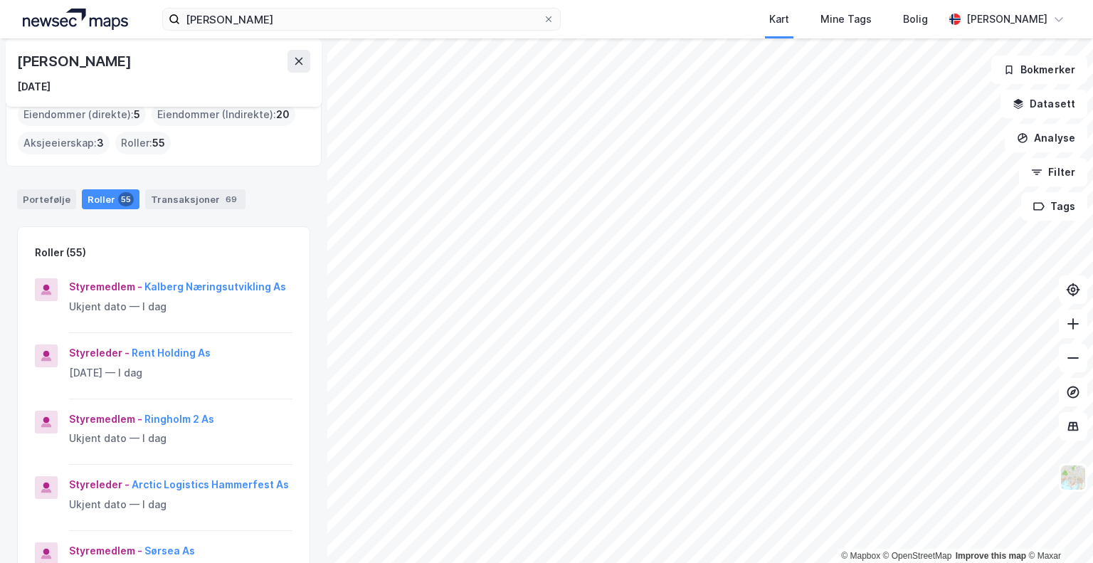
click at [11, 196] on div "Portefølje Roller 55 Transaksjoner 69" at bounding box center [163, 193] width 327 height 43
click at [55, 205] on div "Portefølje" at bounding box center [46, 199] width 59 height 20
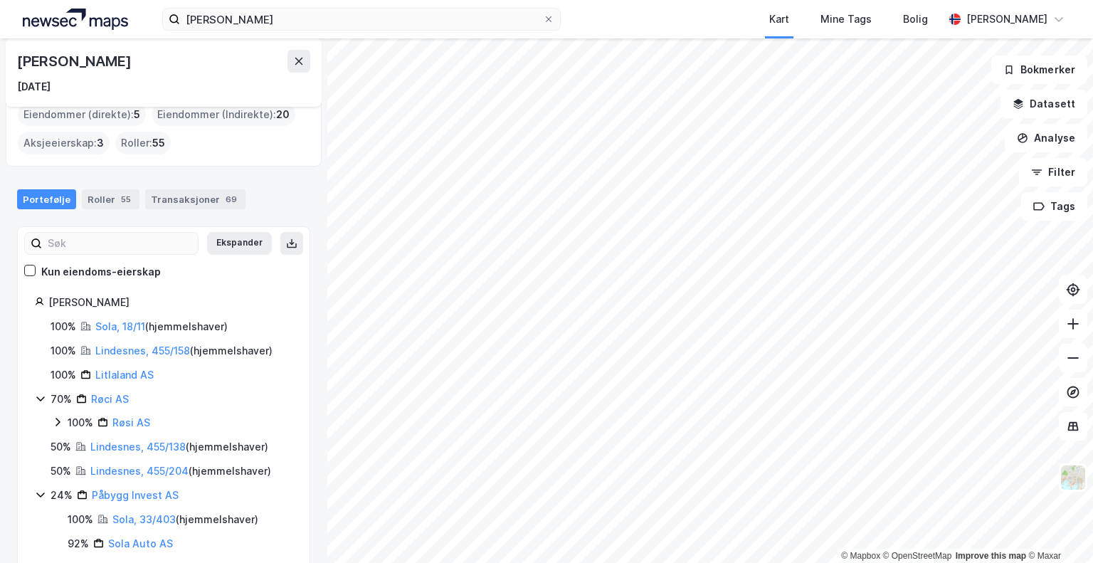
scroll to position [68, 0]
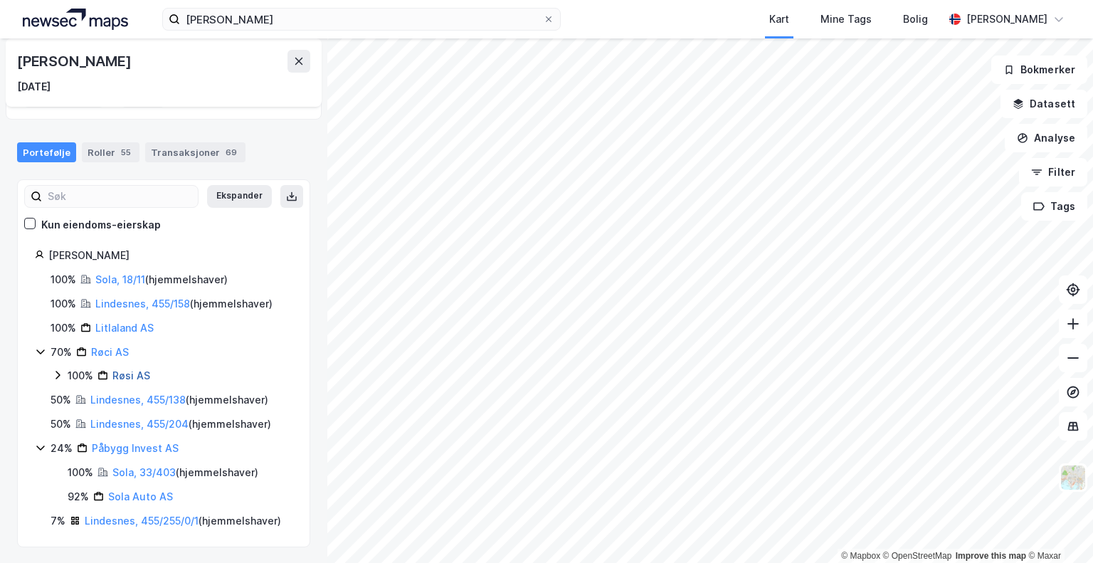
click at [130, 374] on link "Røsi AS" at bounding box center [131, 375] width 38 height 12
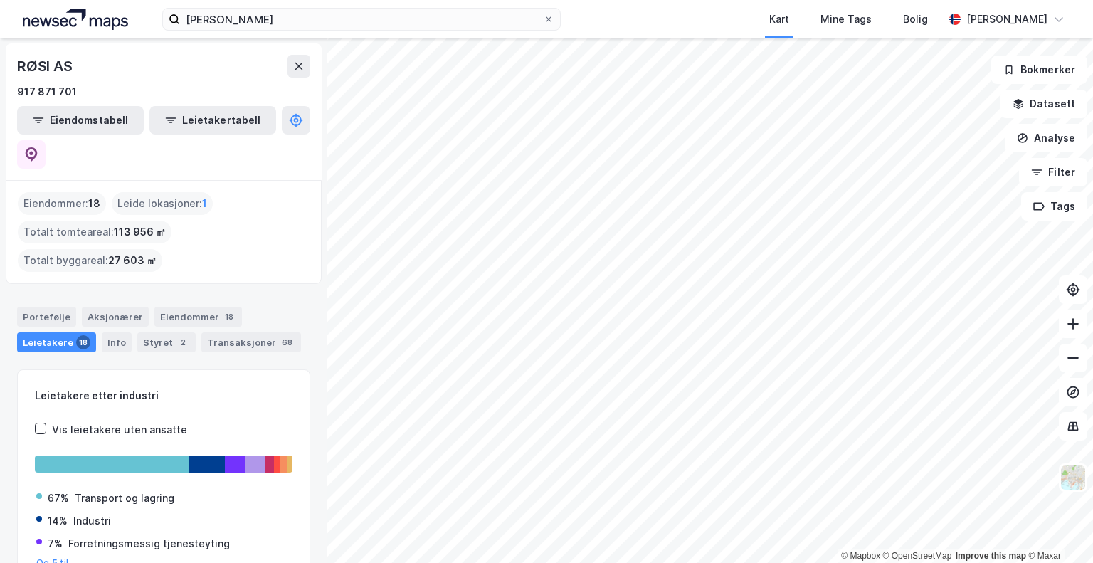
scroll to position [71, 0]
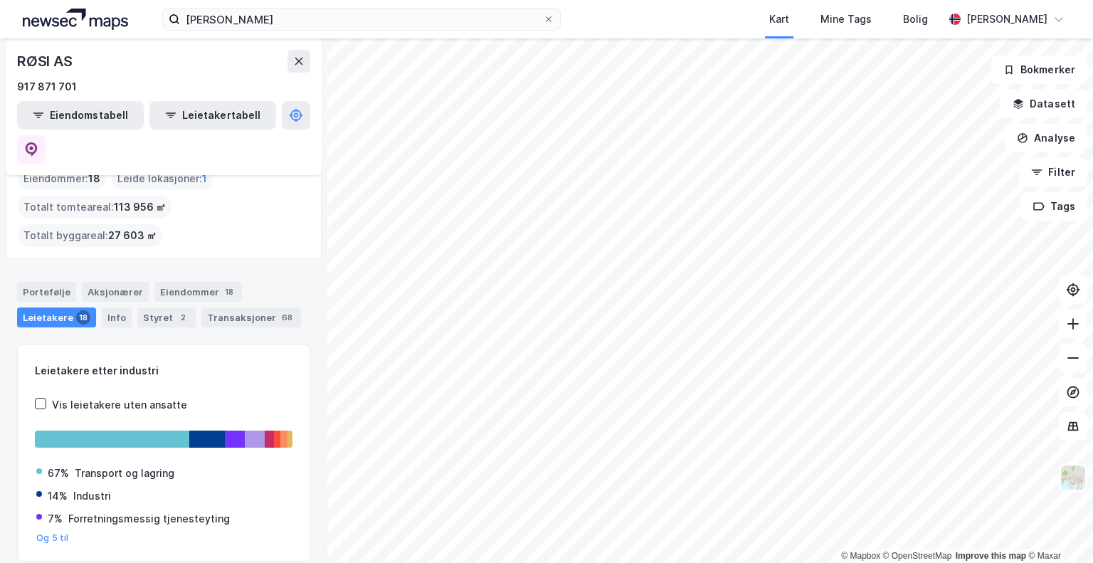
click at [190, 282] on div "Eiendommer 18" at bounding box center [197, 292] width 87 height 20
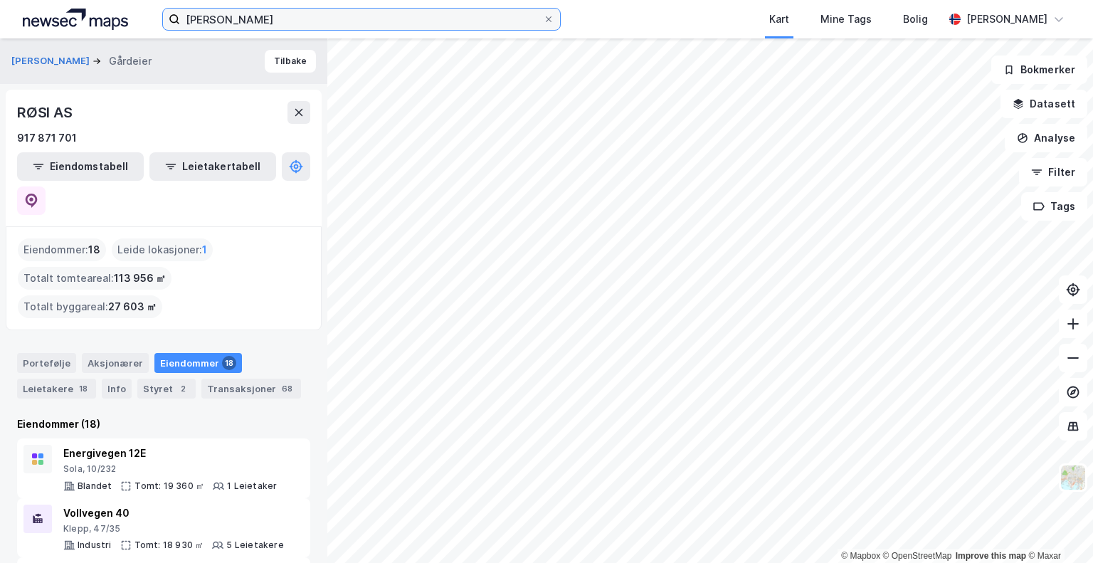
click at [311, 16] on input "bjørn christian røstad" at bounding box center [361, 19] width 363 height 21
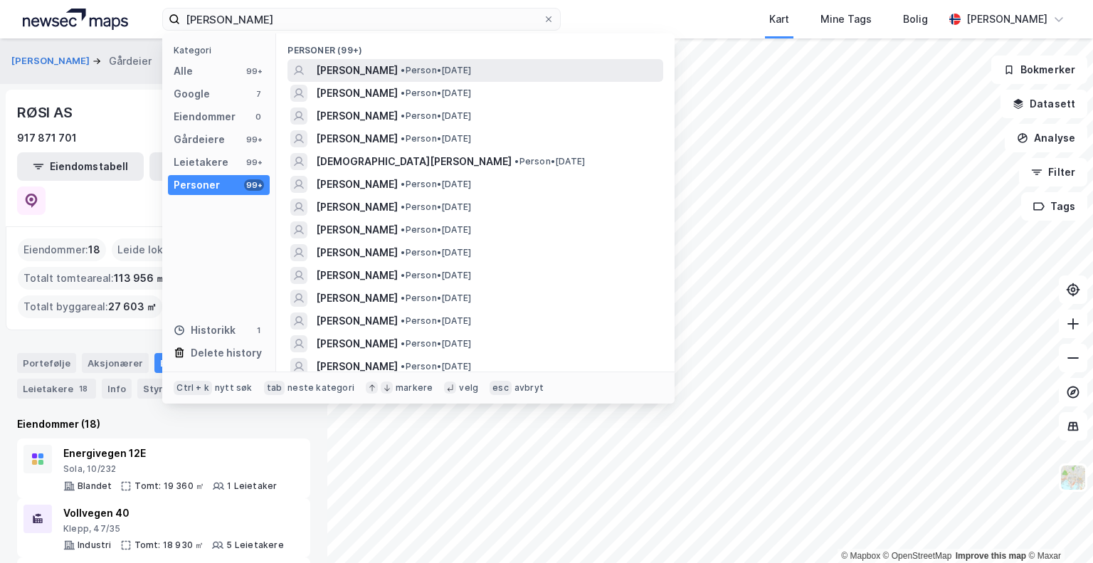
click at [396, 65] on span "BJØRN CHRISTIAN RØSTAD" at bounding box center [357, 70] width 82 height 17
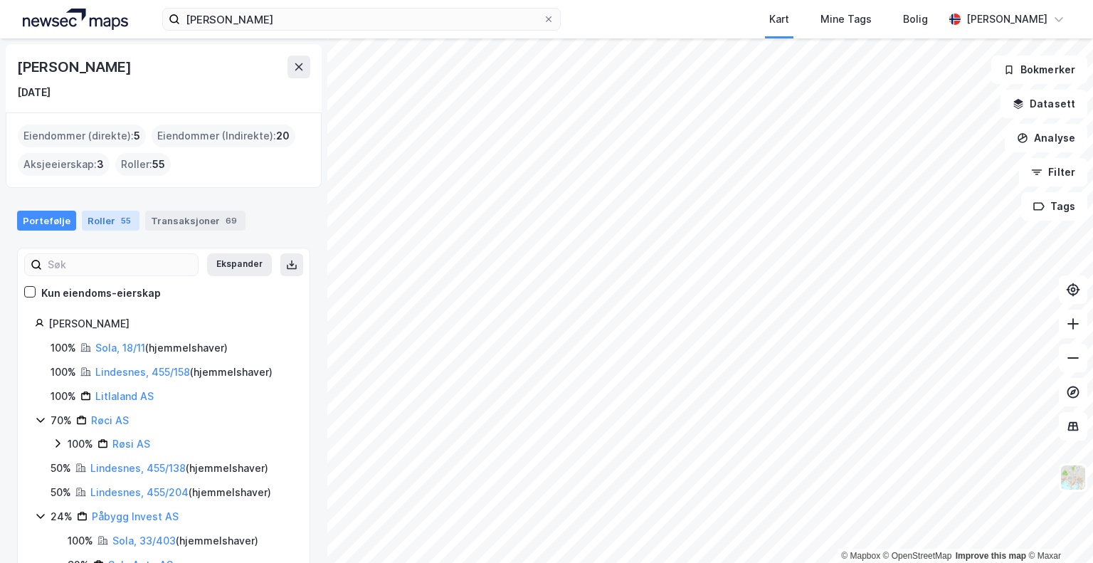
click at [91, 213] on div "Roller 55" at bounding box center [111, 221] width 58 height 20
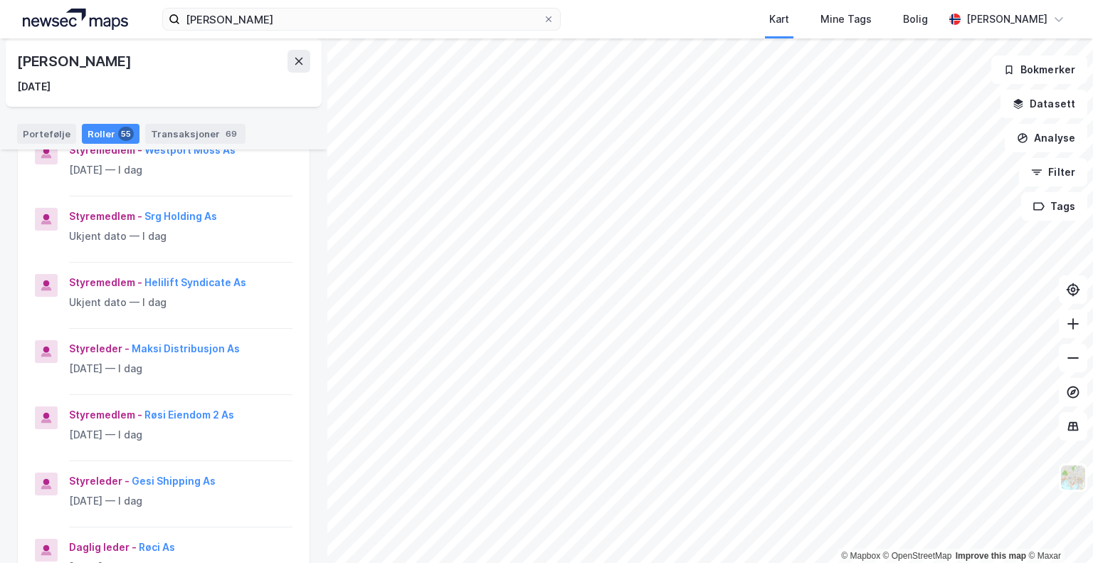
scroll to position [498, 0]
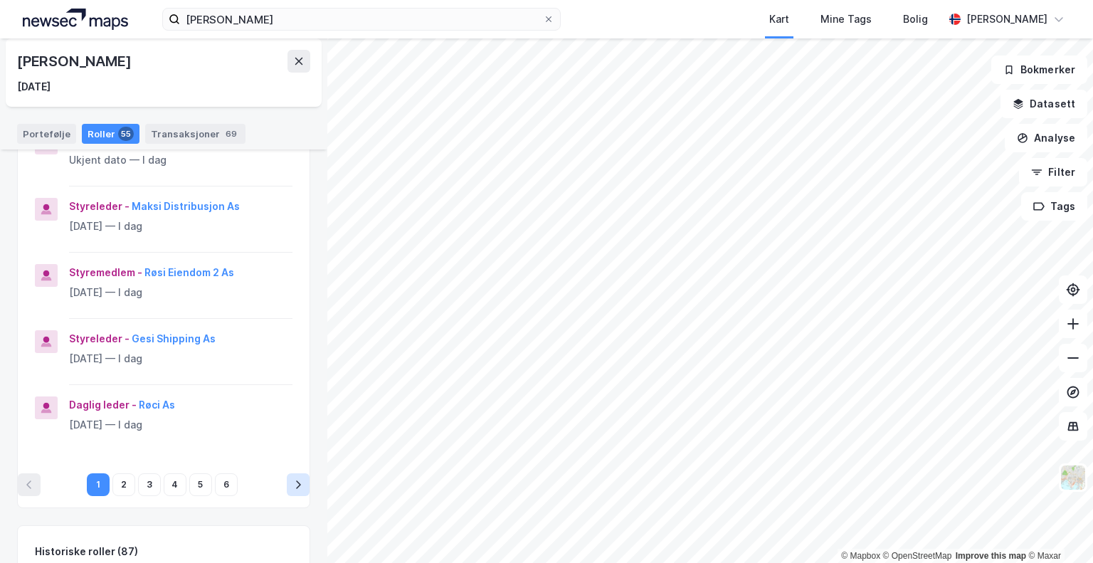
click at [296, 483] on icon "pagination navigation" at bounding box center [298, 484] width 5 height 9
click at [292, 479] on icon "pagination navigation" at bounding box center [297, 484] width 11 height 11
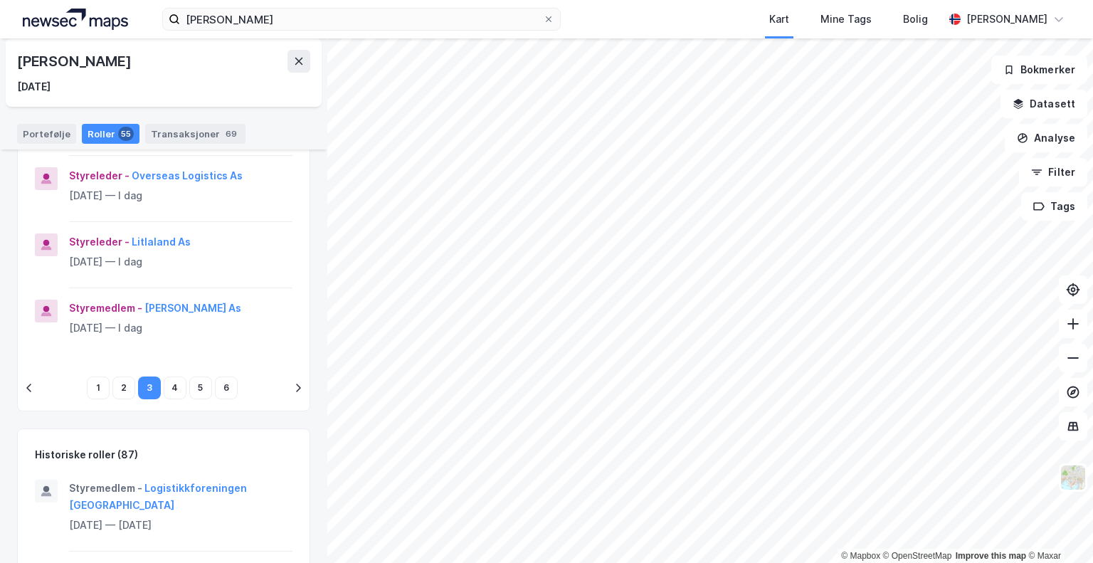
scroll to position [711, 0]
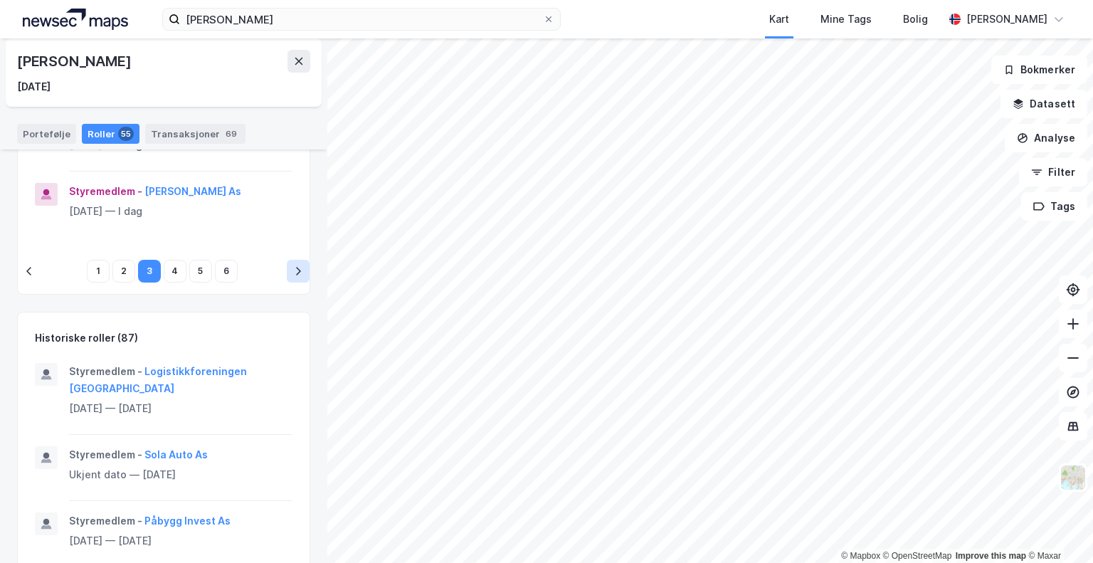
click at [293, 270] on button "pagination navigation" at bounding box center [298, 271] width 23 height 23
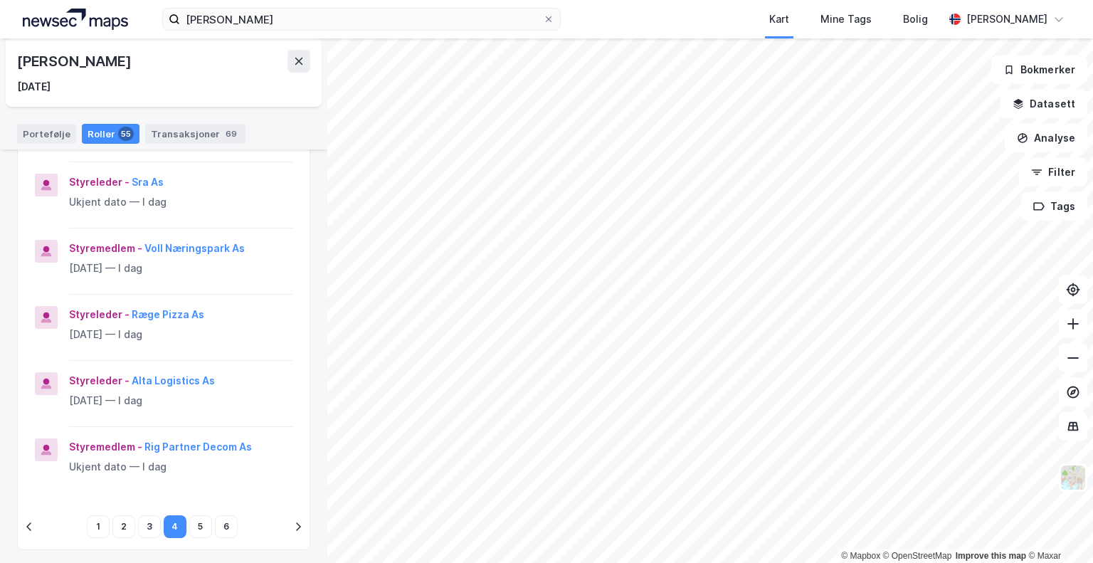
scroll to position [498, 0]
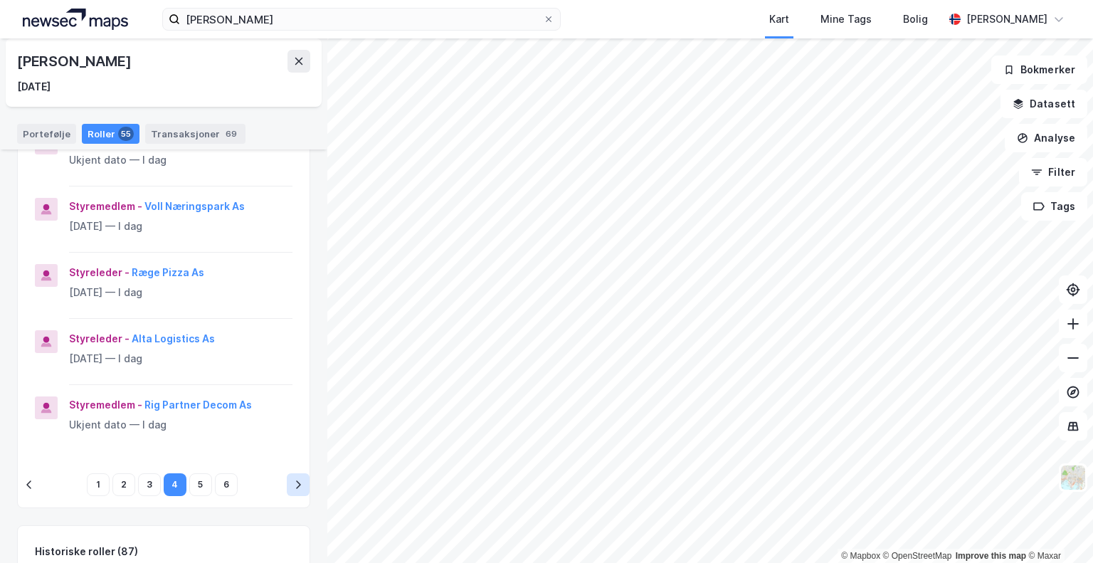
click at [294, 480] on button "pagination navigation" at bounding box center [298, 484] width 23 height 23
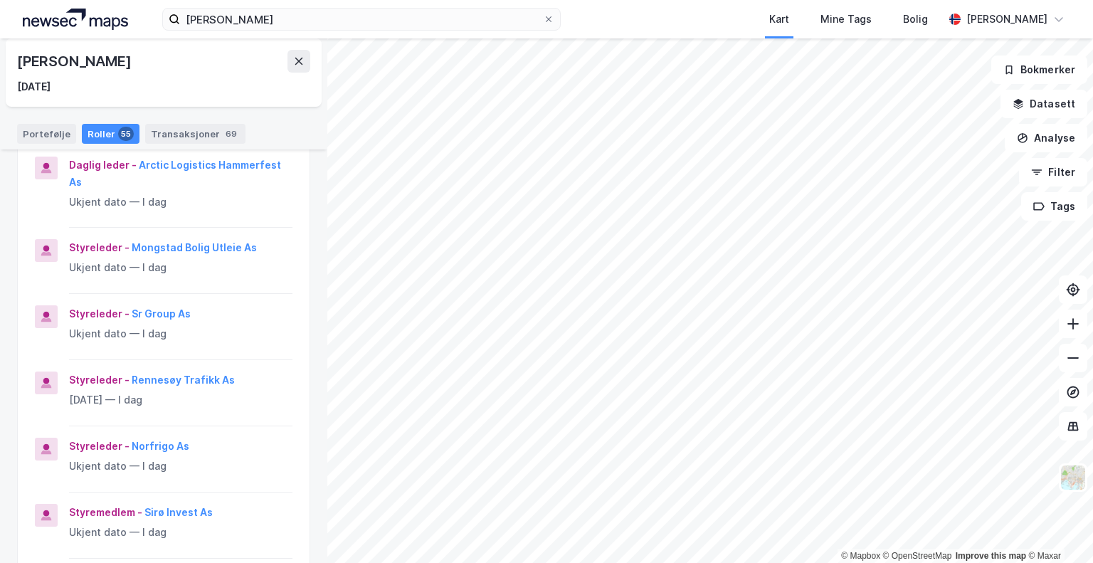
scroll to position [285, 0]
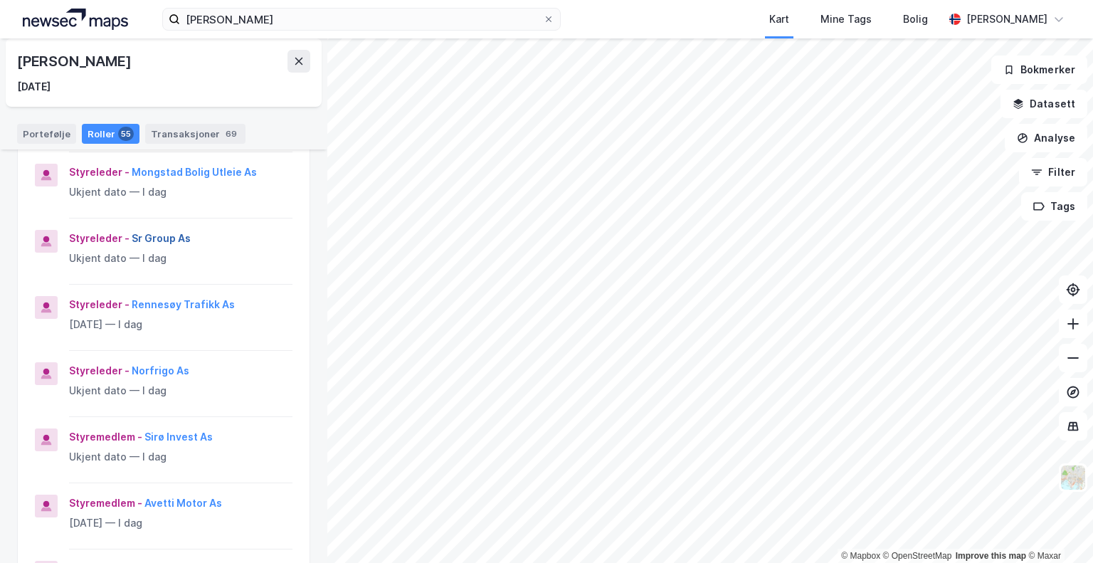
click at [0, 0] on button "Sr Group As" at bounding box center [0, 0] width 0 height 0
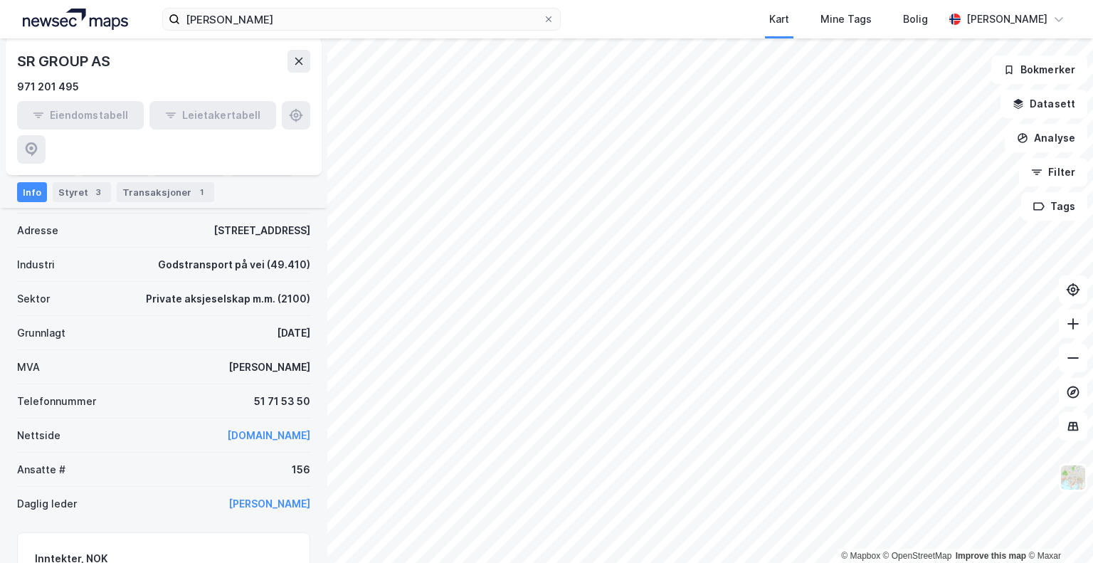
scroll to position [213, 0]
